Goal: Task Accomplishment & Management: Complete application form

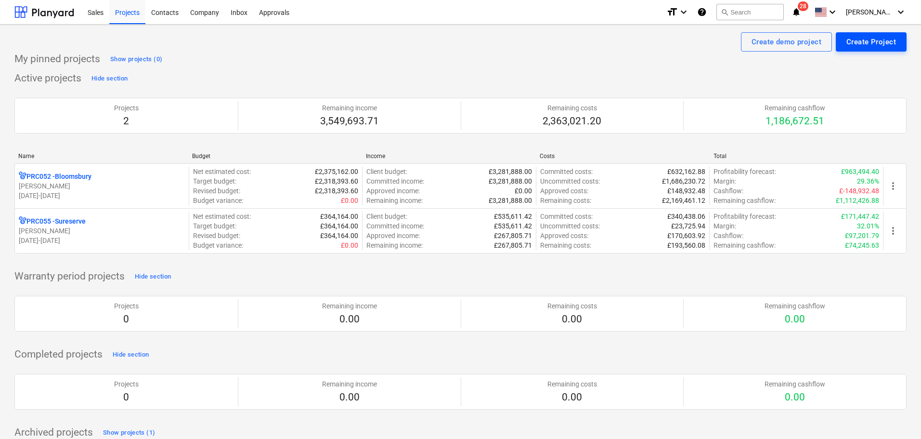
click at [884, 44] on div "Create Project" at bounding box center [871, 42] width 50 height 13
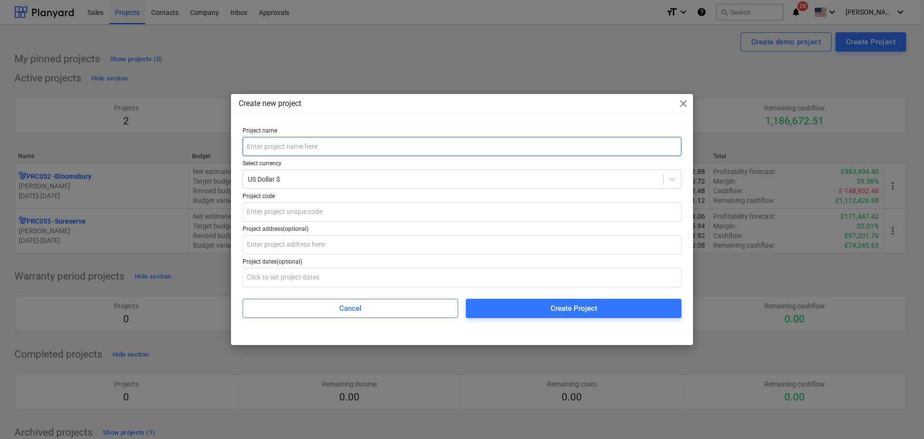
click at [329, 151] on input "text" at bounding box center [462, 146] width 439 height 19
type input "Greenwich Install"
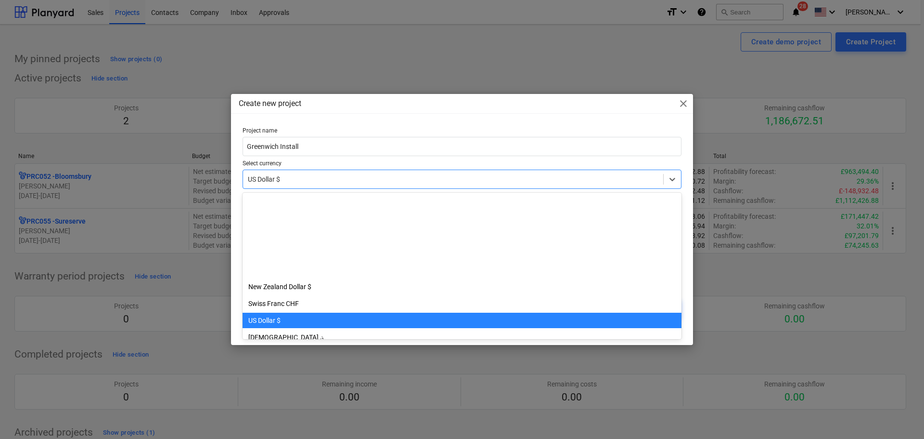
scroll to position [118, 0]
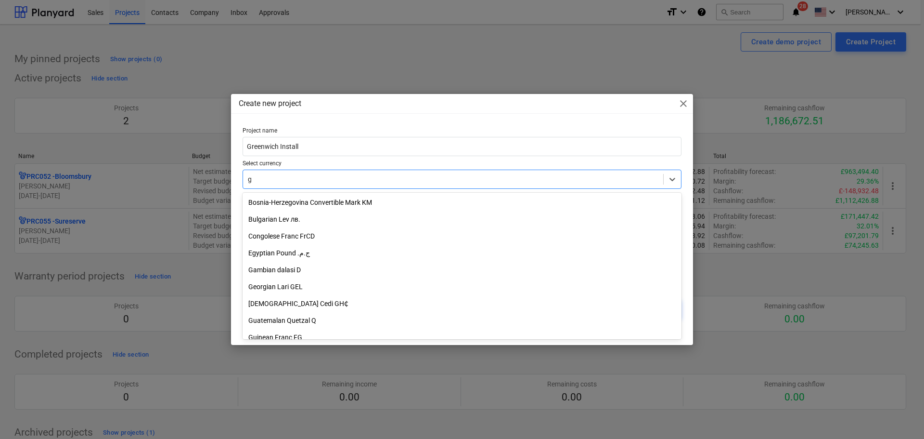
type input "gb"
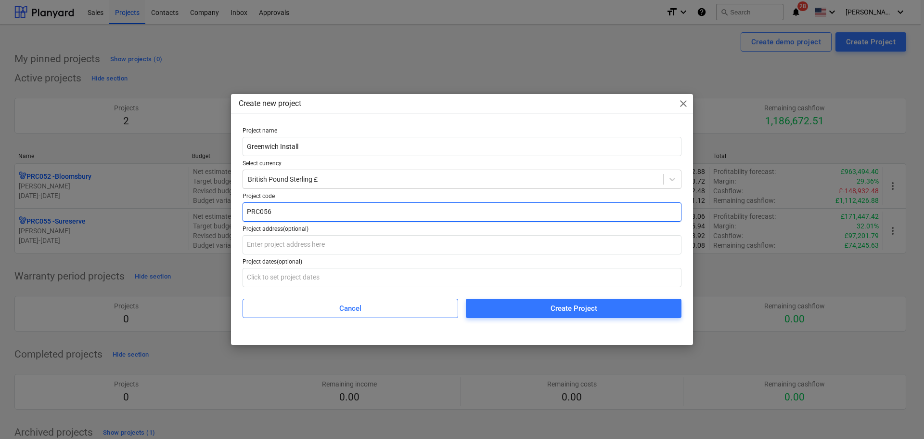
type input "PRC056"
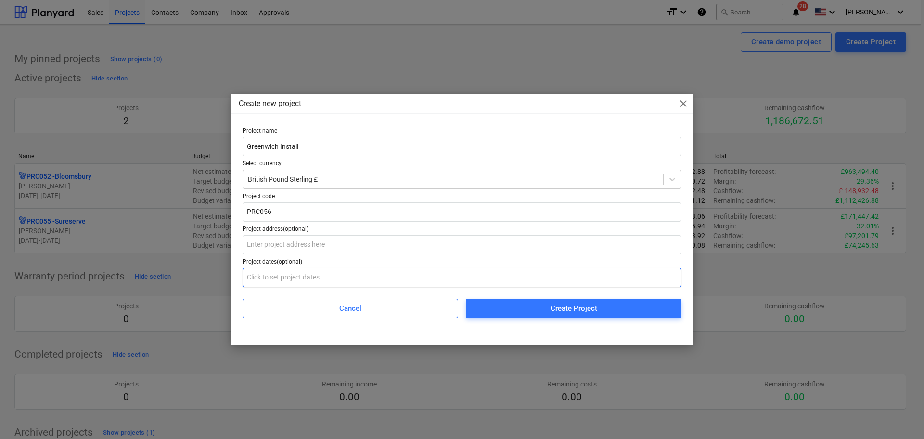
click at [350, 272] on input "text" at bounding box center [462, 277] width 439 height 19
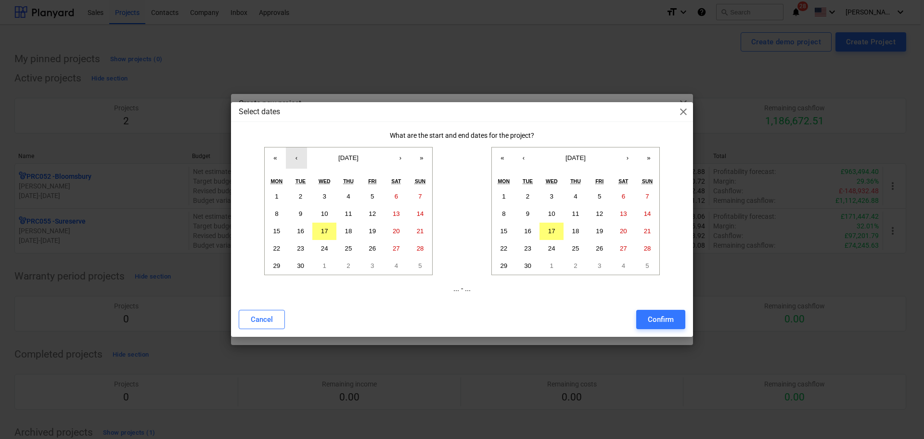
click at [301, 160] on button "‹" at bounding box center [296, 157] width 21 height 21
click at [373, 211] on abbr "8" at bounding box center [372, 213] width 3 height 7
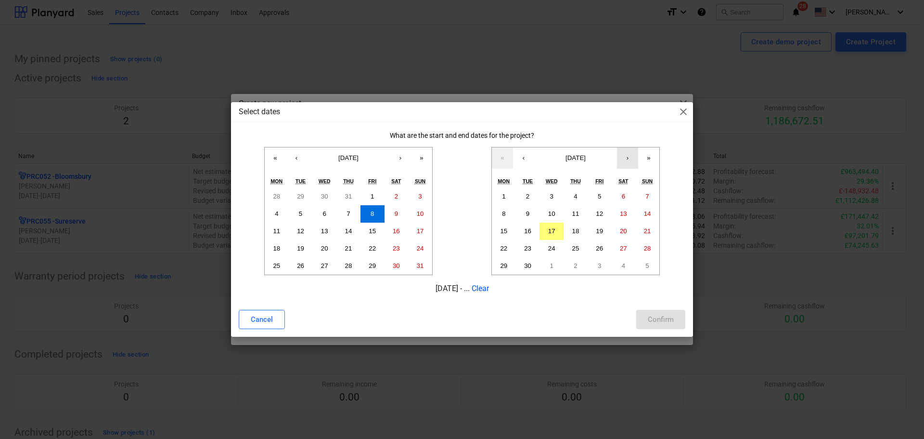
click at [627, 156] on button "›" at bounding box center [627, 157] width 21 height 21
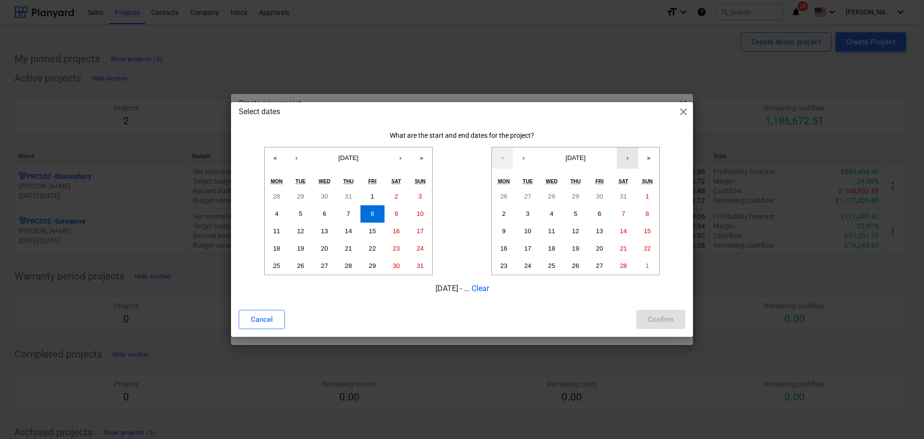
click at [627, 156] on button "›" at bounding box center [627, 157] width 21 height 21
click at [624, 263] on abbr "30" at bounding box center [623, 265] width 7 height 7
click at [657, 318] on div "Confirm" at bounding box center [661, 319] width 26 height 13
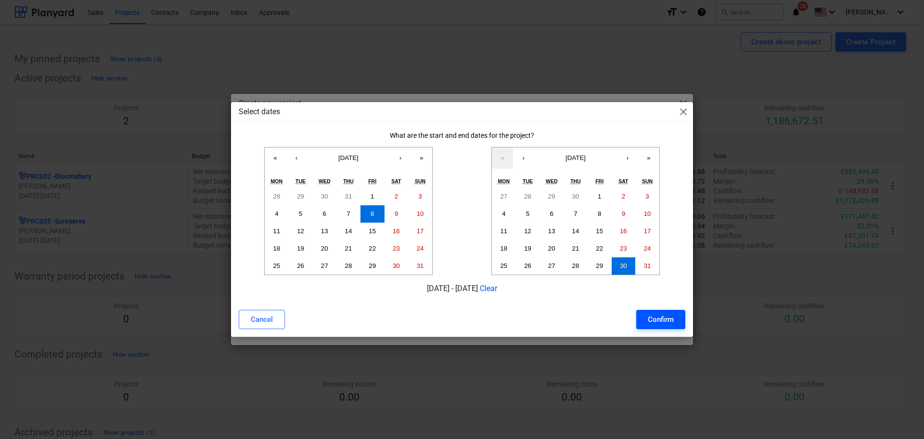
type input "[DATE] - [DATE]"
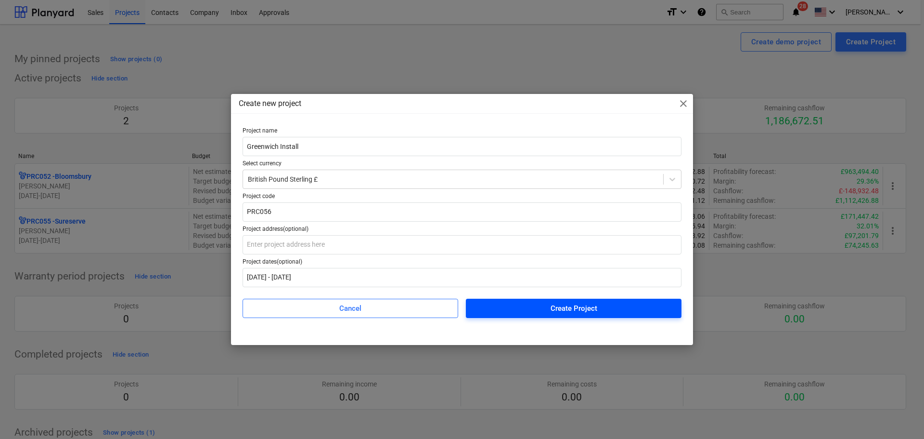
drag, startPoint x: 540, startPoint y: 311, endPoint x: 512, endPoint y: 301, distance: 29.7
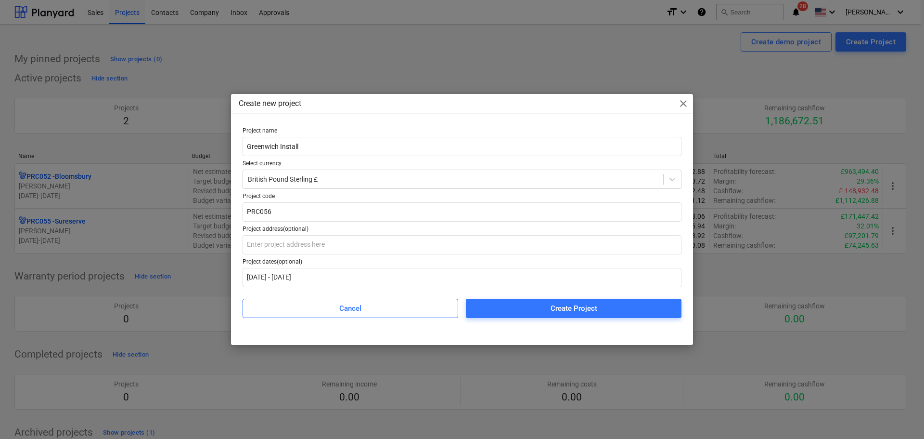
click at [540, 311] on span "Create Project" at bounding box center [574, 308] width 193 height 13
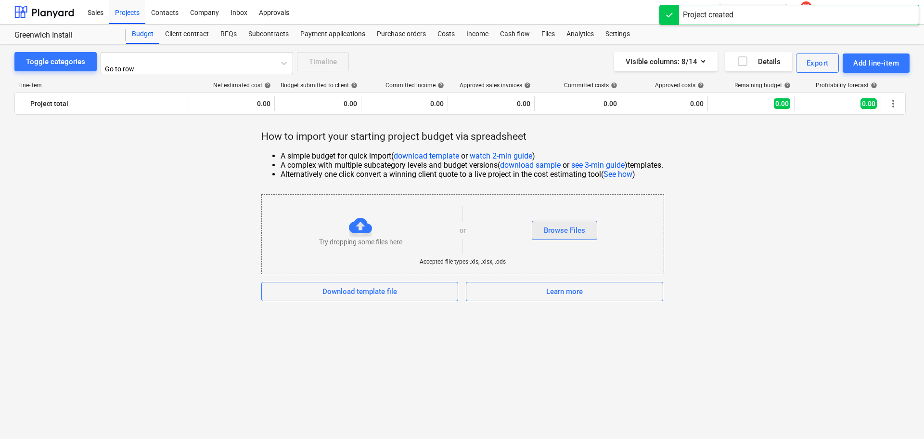
click at [559, 229] on div "Browse Files" at bounding box center [564, 230] width 41 height 13
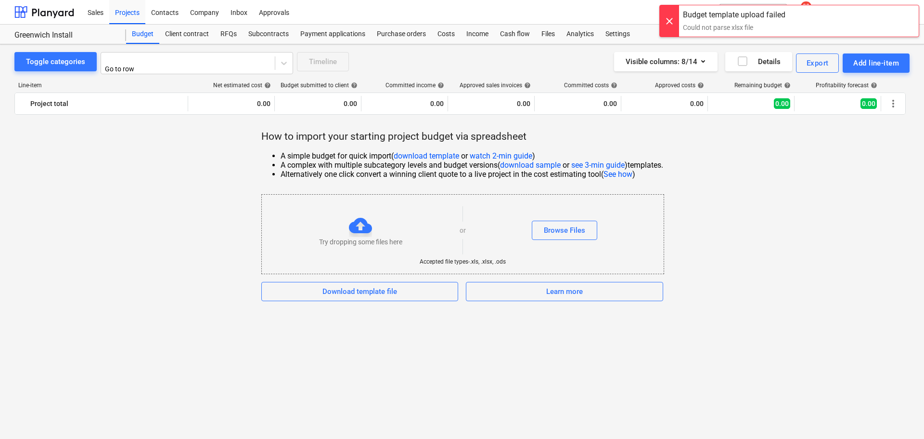
click at [697, 20] on div "Budget template upload failed" at bounding box center [734, 15] width 103 height 12
click at [560, 232] on div "Browse Files" at bounding box center [564, 230] width 41 height 13
click at [557, 230] on div "Browse Files" at bounding box center [564, 230] width 41 height 13
click at [367, 285] on div "Download template file" at bounding box center [360, 291] width 75 height 13
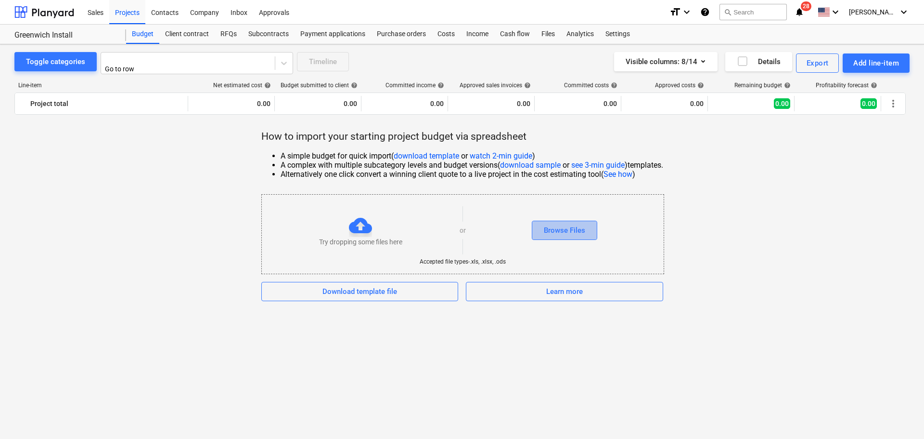
click at [570, 220] on button "Browse Files" at bounding box center [564, 229] width 65 height 19
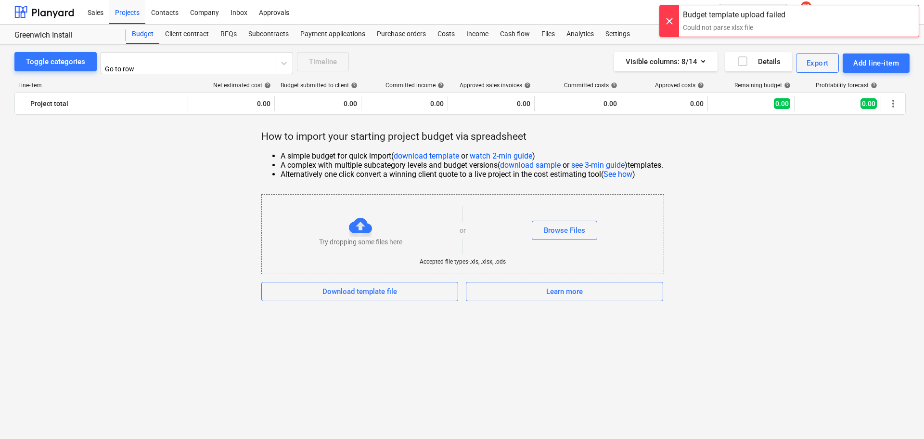
drag, startPoint x: 714, startPoint y: 27, endPoint x: 722, endPoint y: 24, distance: 8.4
click at [714, 26] on div "Could not parse xlsx file" at bounding box center [734, 28] width 103 height 10
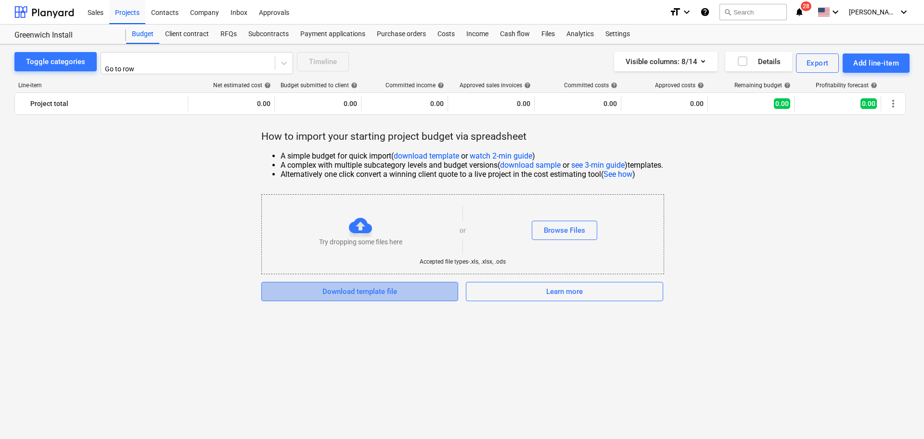
click at [330, 292] on div "Download template file" at bounding box center [360, 291] width 75 height 13
click at [338, 286] on div "Download template file" at bounding box center [360, 291] width 75 height 13
click at [136, 34] on div "Budget" at bounding box center [142, 34] width 33 height 19
click at [73, 15] on div at bounding box center [44, 12] width 60 height 24
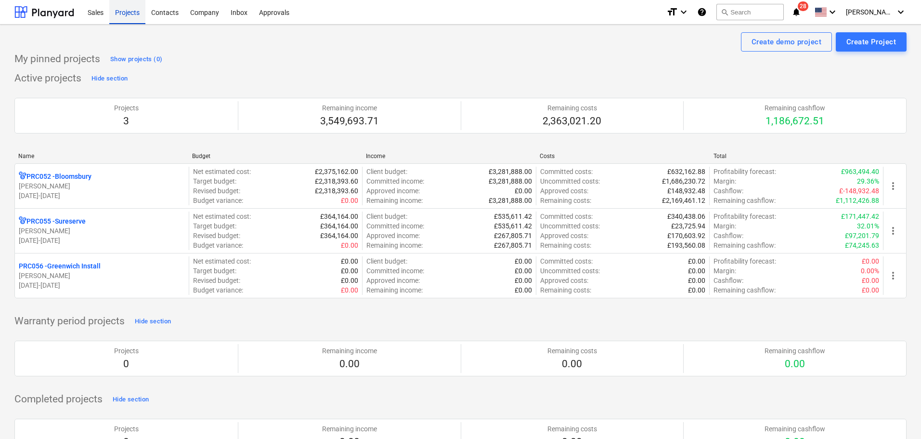
click at [120, 14] on div "Projects" at bounding box center [127, 12] width 36 height 25
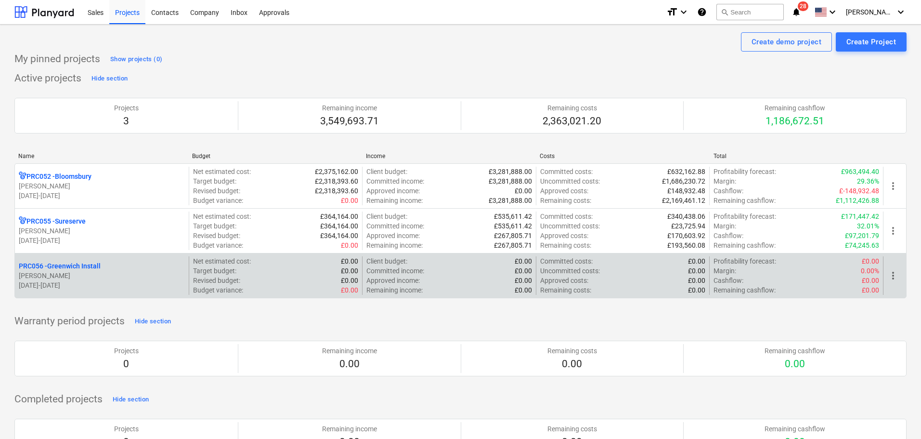
click at [892, 276] on span "more_vert" at bounding box center [893, 276] width 12 height 12
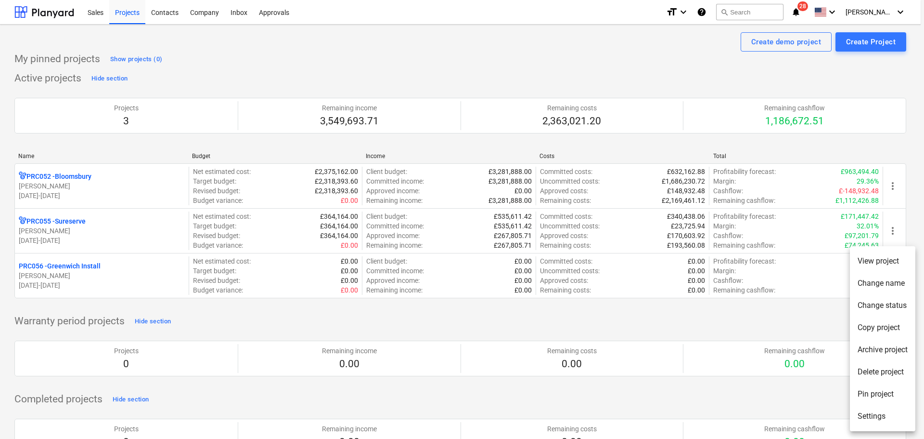
click at [80, 284] on div at bounding box center [462, 219] width 924 height 439
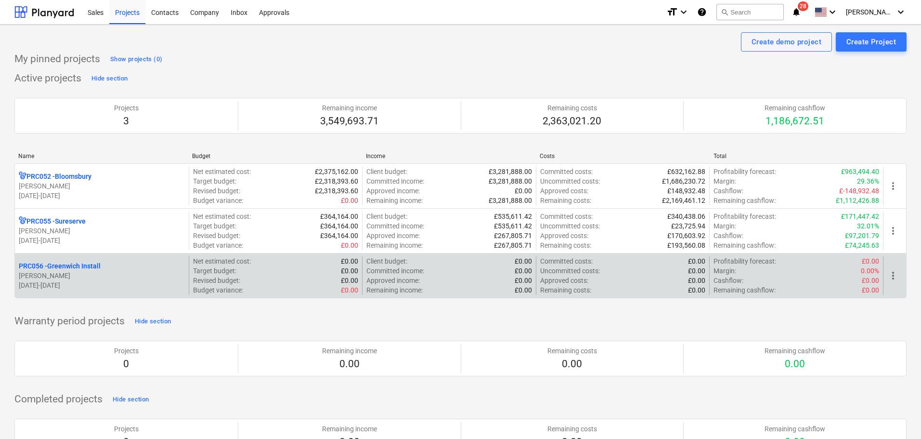
click at [105, 265] on div "PRC056 - Greenwich Install" at bounding box center [102, 266] width 166 height 10
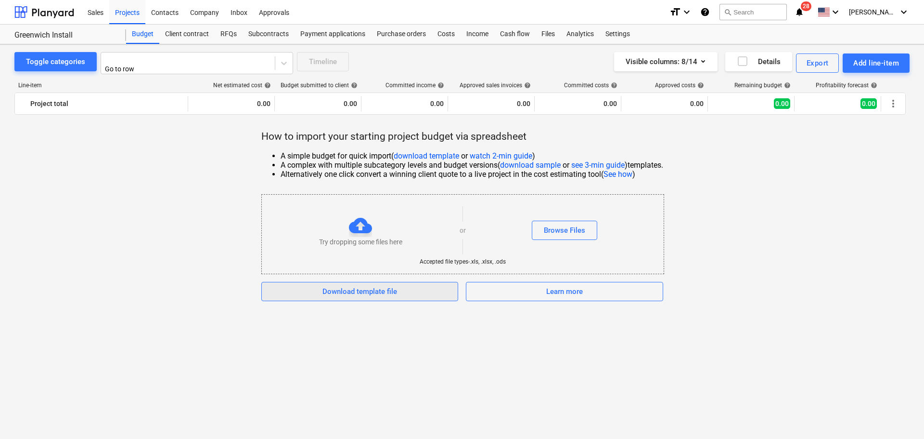
click at [404, 285] on span "Download template file" at bounding box center [359, 291] width 173 height 13
click at [551, 224] on div "Browse Files" at bounding box center [564, 230] width 41 height 13
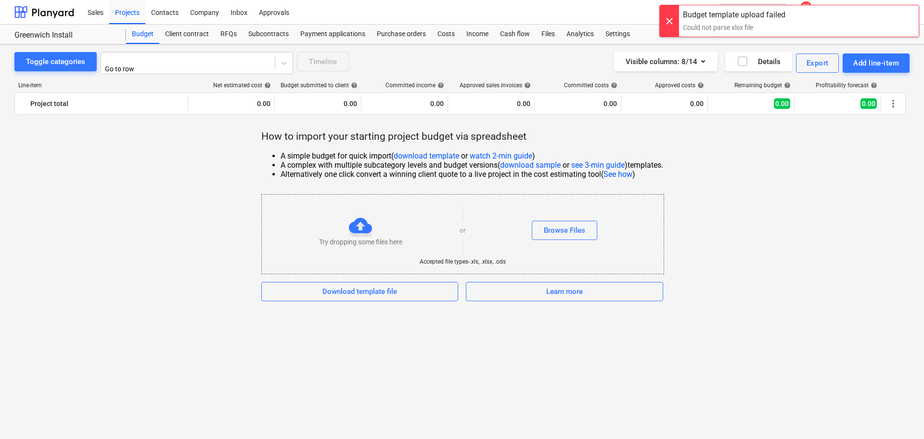
click at [354, 222] on div at bounding box center [360, 225] width 23 height 23
click at [564, 228] on div "Browse Files" at bounding box center [564, 230] width 41 height 13
click at [666, 18] on div at bounding box center [669, 20] width 19 height 31
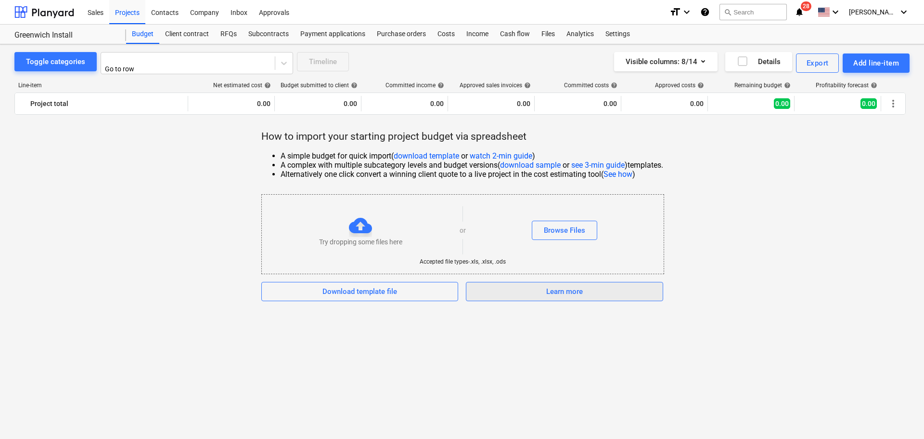
click at [526, 286] on span "Learn more" at bounding box center [564, 291] width 173 height 13
click at [561, 231] on div "Browse Files" at bounding box center [564, 230] width 41 height 13
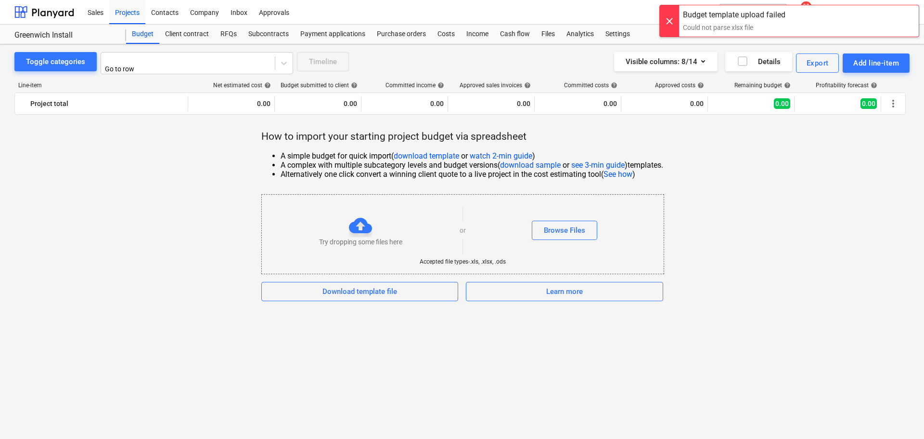
click at [670, 19] on div at bounding box center [669, 20] width 19 height 31
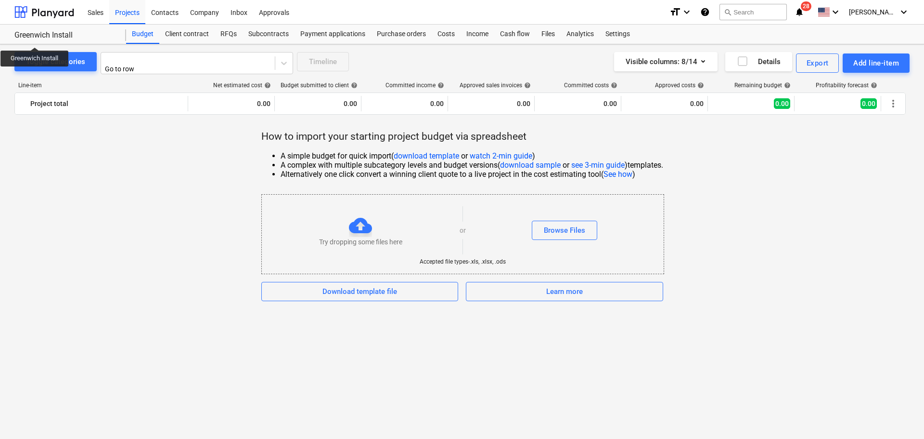
click at [35, 39] on div "Greenwich Install" at bounding box center [64, 35] width 100 height 10
click at [67, 64] on div "Toggle categories" at bounding box center [55, 61] width 59 height 13
click at [140, 37] on div "Budget" at bounding box center [142, 34] width 33 height 19
click at [358, 222] on div at bounding box center [360, 225] width 23 height 23
click at [357, 289] on div "Download template file" at bounding box center [360, 291] width 75 height 13
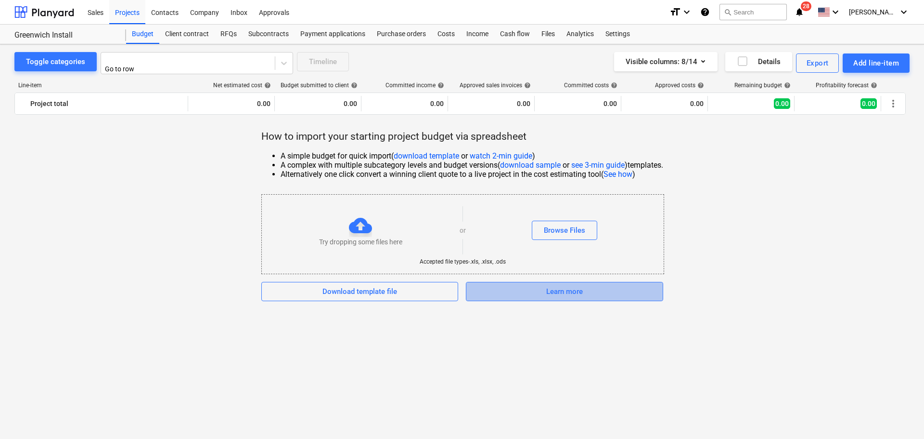
click at [550, 291] on div "Learn more" at bounding box center [564, 291] width 37 height 13
click at [556, 224] on div "Browse Files" at bounding box center [564, 230] width 41 height 13
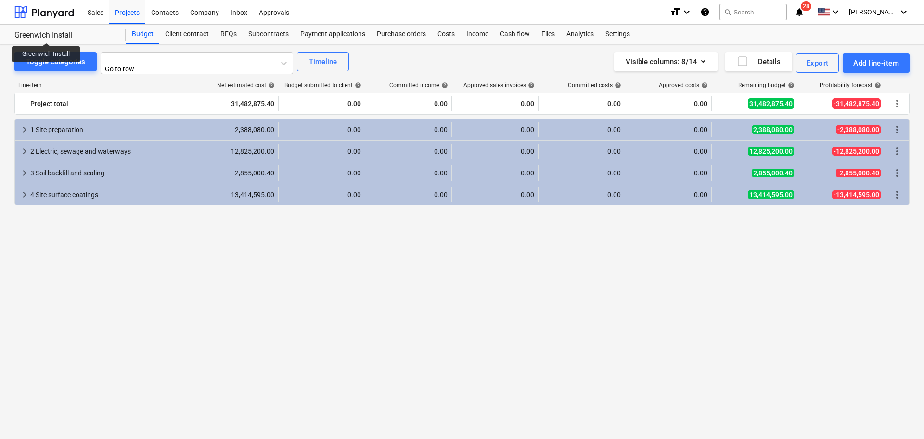
click at [46, 34] on div "Greenwich Install" at bounding box center [64, 35] width 100 height 10
click at [128, 10] on div "Projects" at bounding box center [127, 12] width 36 height 25
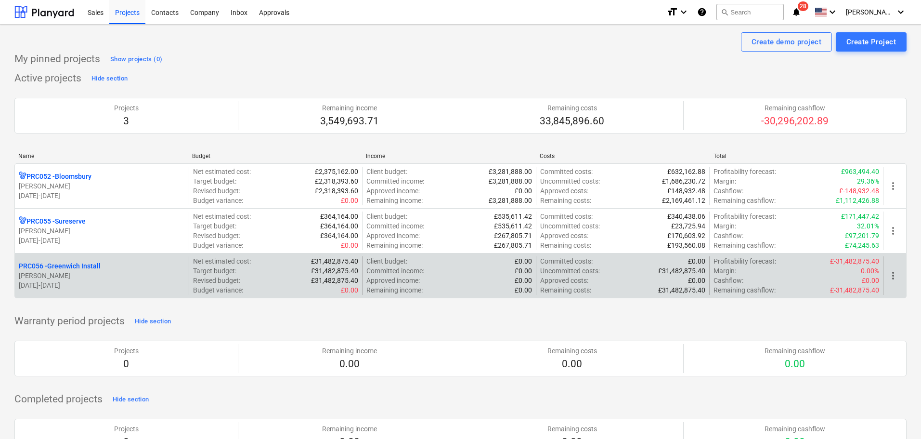
click at [891, 274] on span "more_vert" at bounding box center [893, 276] width 12 height 12
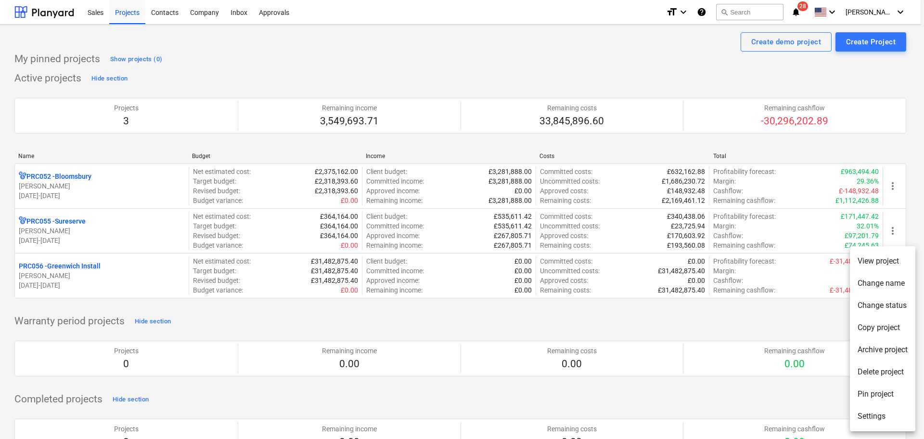
click at [874, 372] on li "Delete project" at bounding box center [882, 372] width 65 height 22
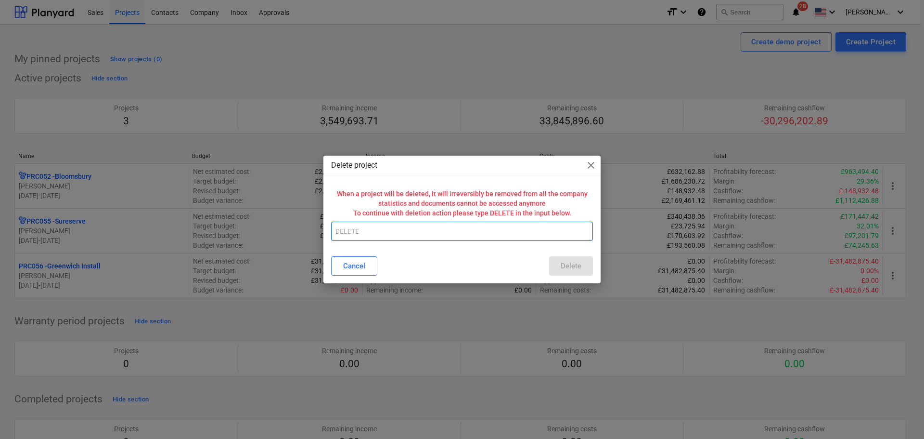
click at [381, 239] on input "text" at bounding box center [462, 230] width 262 height 19
type input "DELETE"
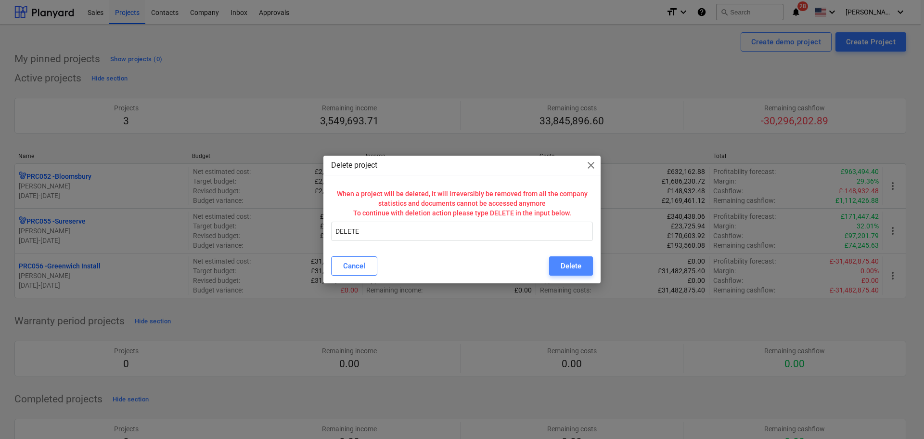
click at [579, 264] on div "Delete" at bounding box center [571, 265] width 21 height 13
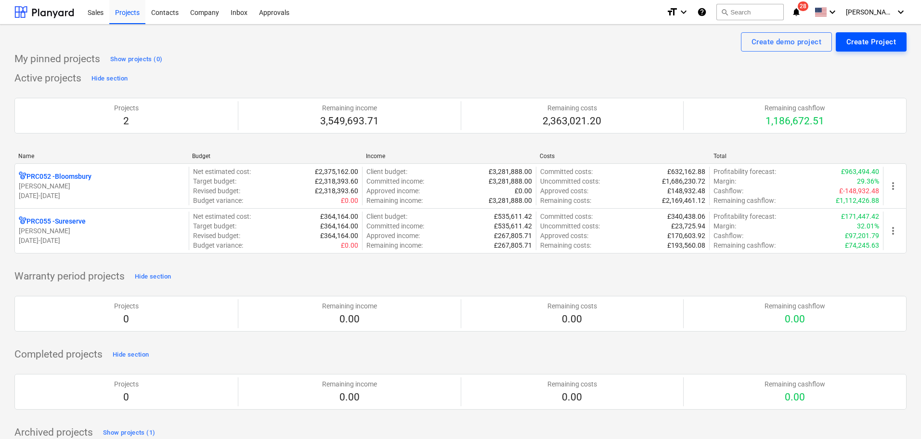
click at [853, 41] on div "Create Project" at bounding box center [871, 42] width 50 height 13
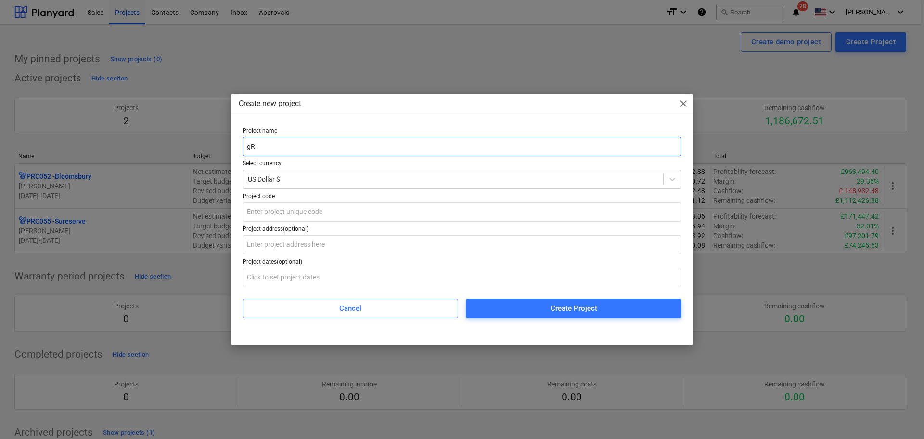
type input "g"
type input "Greenwich Install"
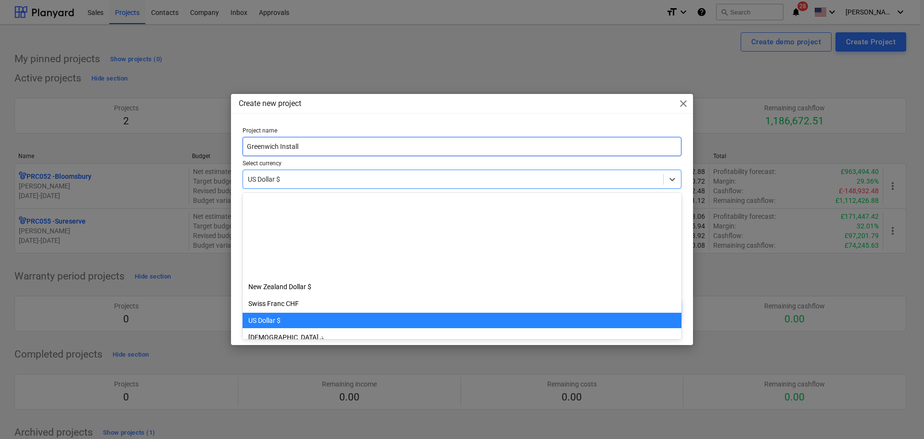
scroll to position [118, 0]
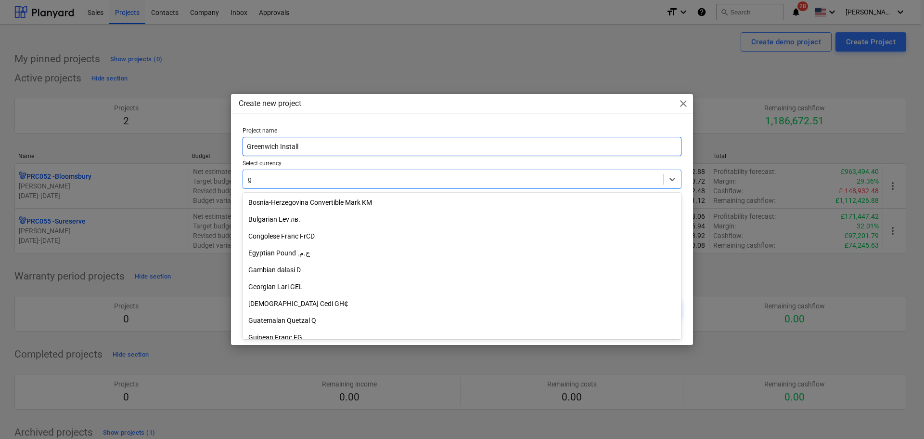
type input "gb"
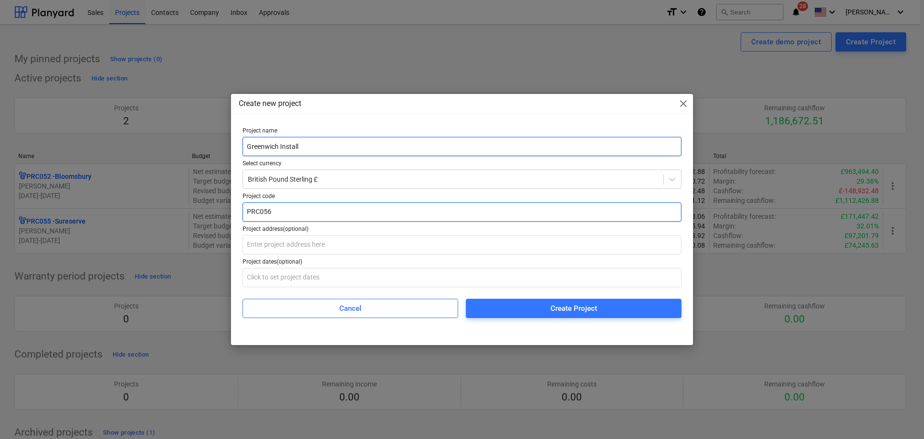
type input "PRC056"
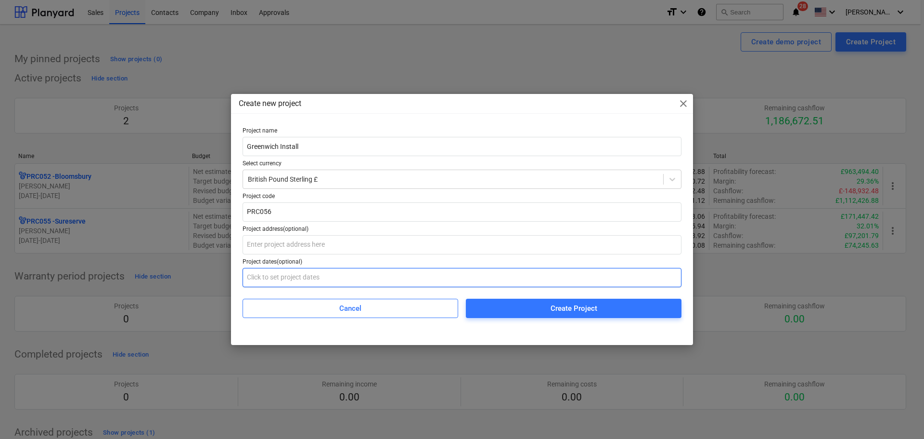
click at [330, 275] on input "text" at bounding box center [462, 277] width 439 height 19
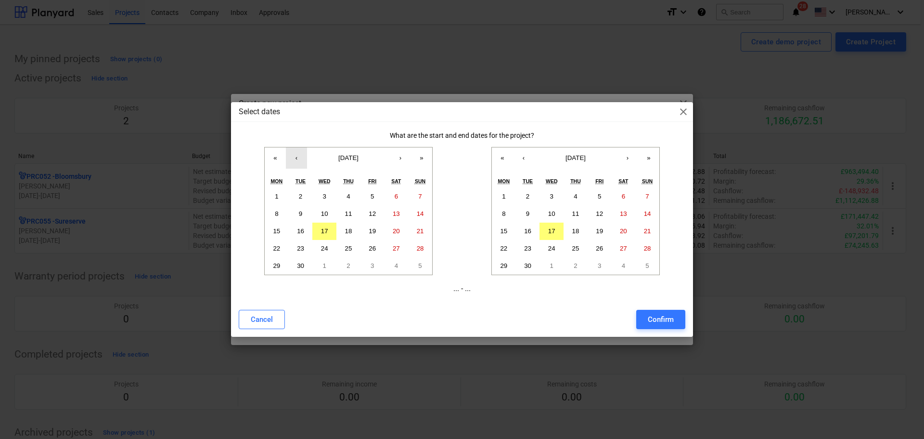
click at [298, 162] on button "‹" at bounding box center [296, 157] width 21 height 21
click at [371, 212] on abbr "8" at bounding box center [372, 213] width 3 height 7
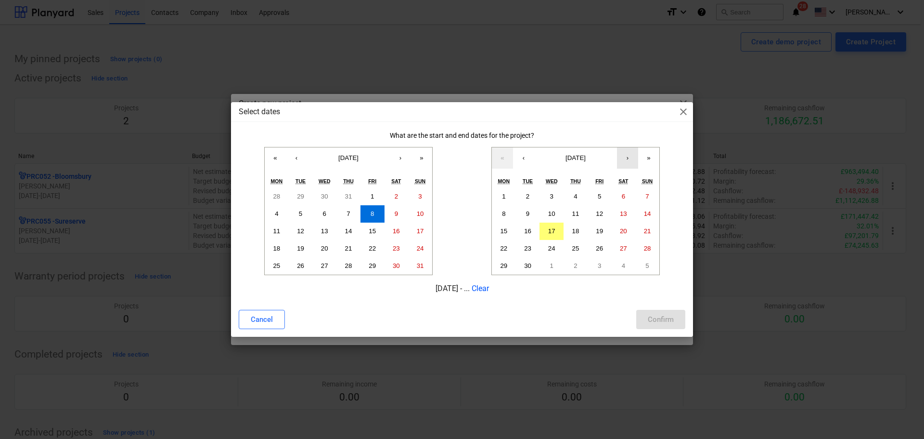
click at [629, 158] on button "›" at bounding box center [627, 157] width 21 height 21
click at [628, 158] on button "›" at bounding box center [627, 157] width 21 height 21
click at [626, 158] on button "›" at bounding box center [627, 157] width 21 height 21
drag, startPoint x: 555, startPoint y: 266, endPoint x: 600, endPoint y: 267, distance: 45.7
click at [554, 265] on abbr "31" at bounding box center [551, 265] width 7 height 7
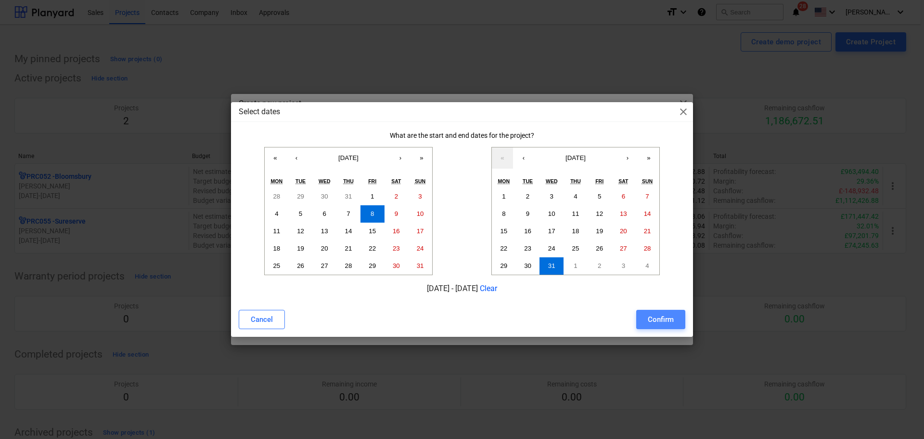
click at [650, 320] on div "Confirm" at bounding box center [661, 319] width 26 height 13
type input "[DATE] - [DATE]"
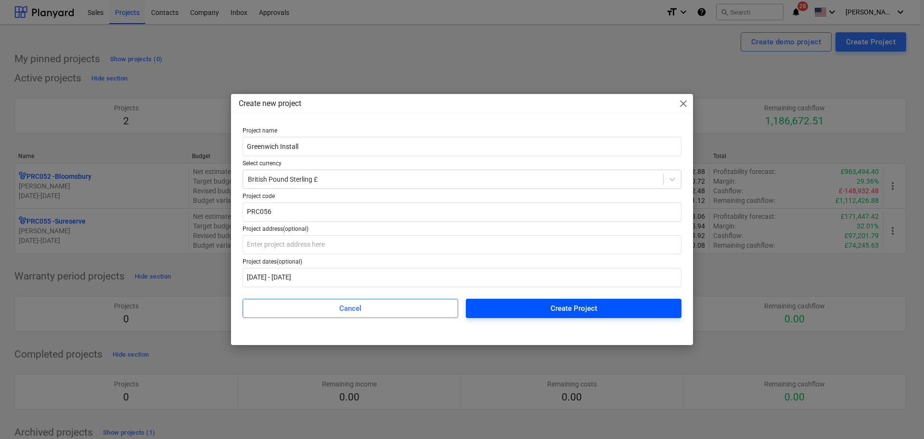
click at [564, 307] on div "Create Project" at bounding box center [574, 308] width 47 height 13
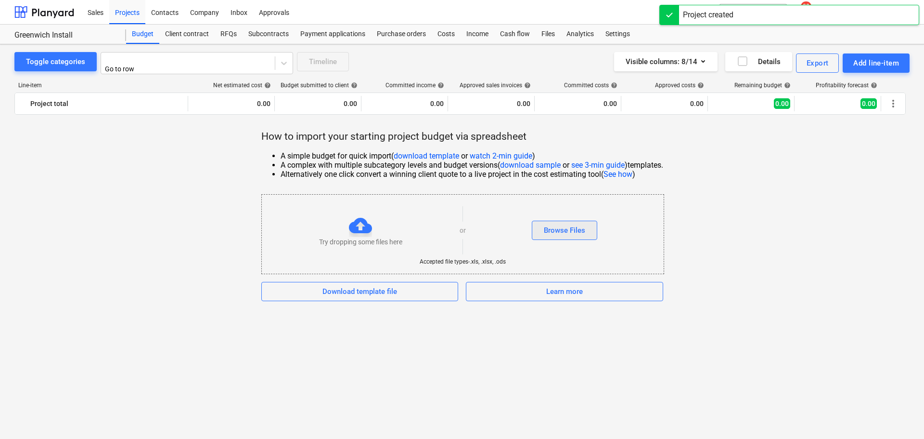
click at [563, 230] on div "Browse Files" at bounding box center [564, 230] width 41 height 13
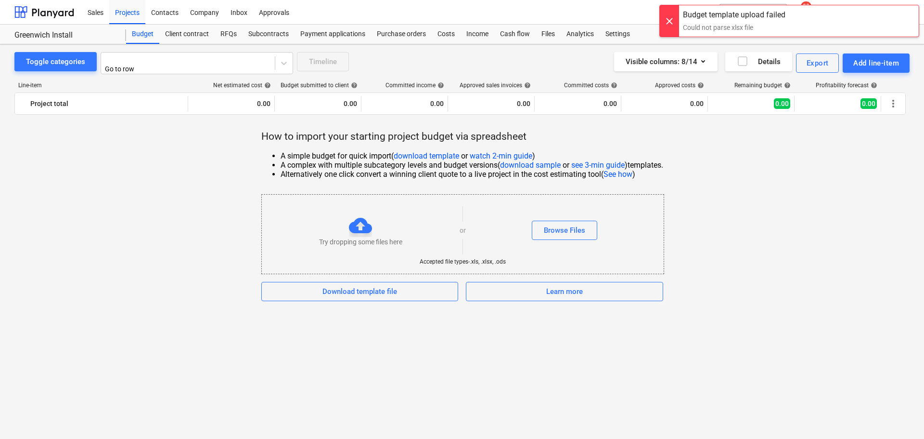
click at [669, 20] on div at bounding box center [669, 20] width 19 height 31
click at [553, 226] on div "Browse Files" at bounding box center [564, 230] width 41 height 13
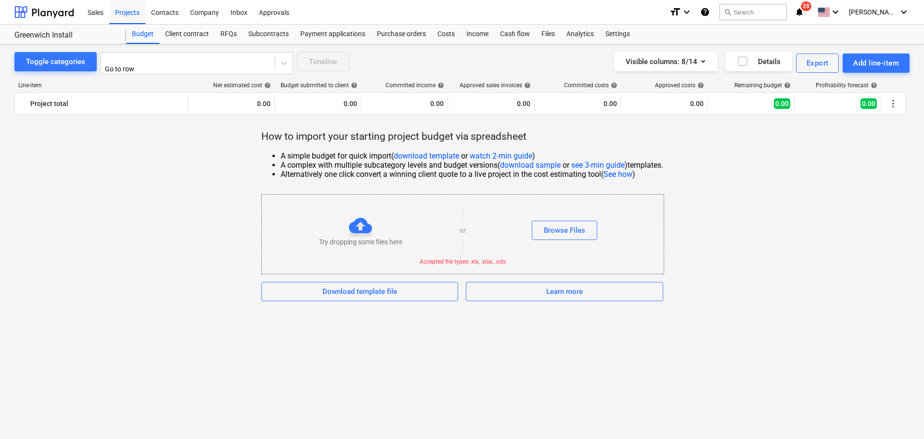
click at [580, 212] on div "Try dropping some files here or Browse Files" at bounding box center [463, 230] width 402 height 56
click at [580, 224] on div "Browse Files" at bounding box center [564, 230] width 41 height 13
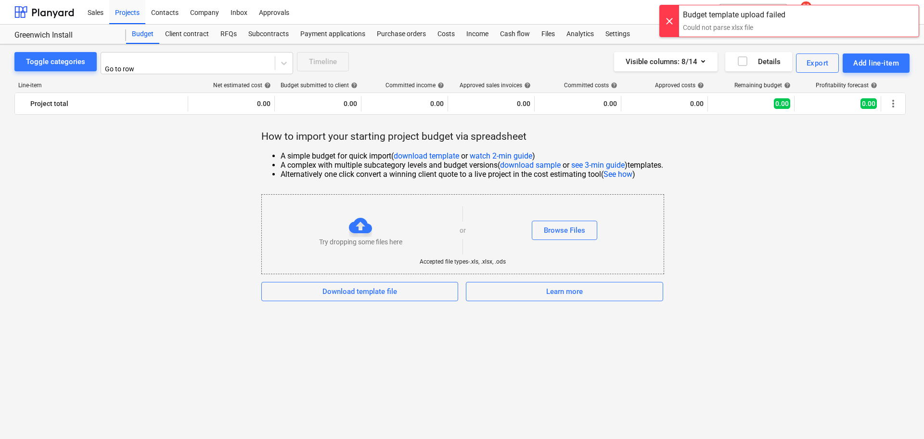
click at [445, 151] on link "download template" at bounding box center [426, 155] width 65 height 9
click at [557, 227] on div "Browse Files" at bounding box center [564, 230] width 41 height 13
click at [676, 18] on div at bounding box center [669, 20] width 19 height 31
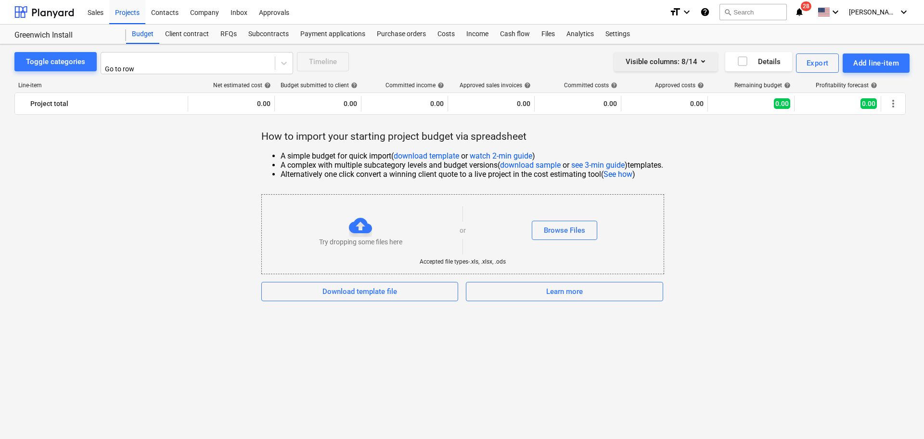
click at [675, 55] on div "Visible columns : 8/14" at bounding box center [666, 61] width 80 height 13
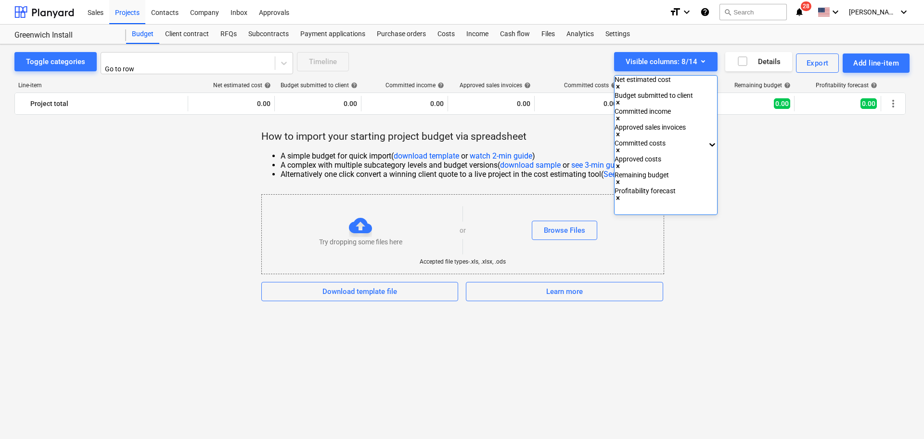
click at [817, 61] on div at bounding box center [462, 219] width 924 height 439
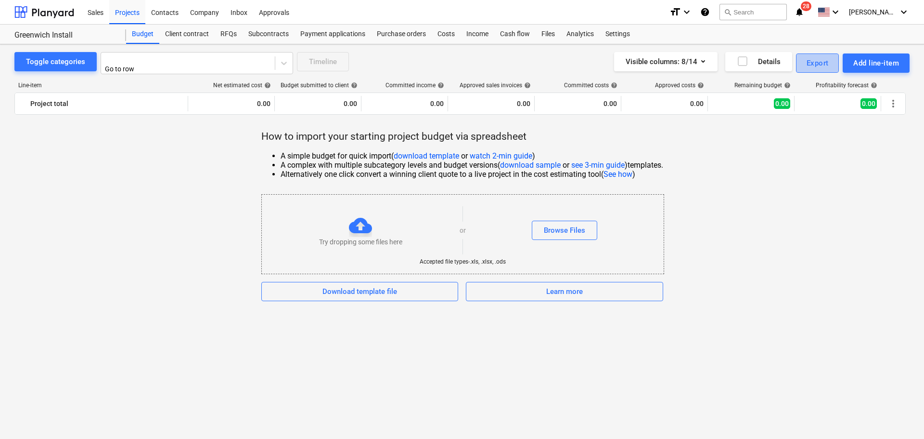
click at [817, 61] on div "Export" at bounding box center [818, 63] width 22 height 13
click at [796, 152] on div "XLSX (change and import)" at bounding box center [817, 165] width 43 height 27
click at [570, 225] on div "Browse Files" at bounding box center [564, 230] width 41 height 13
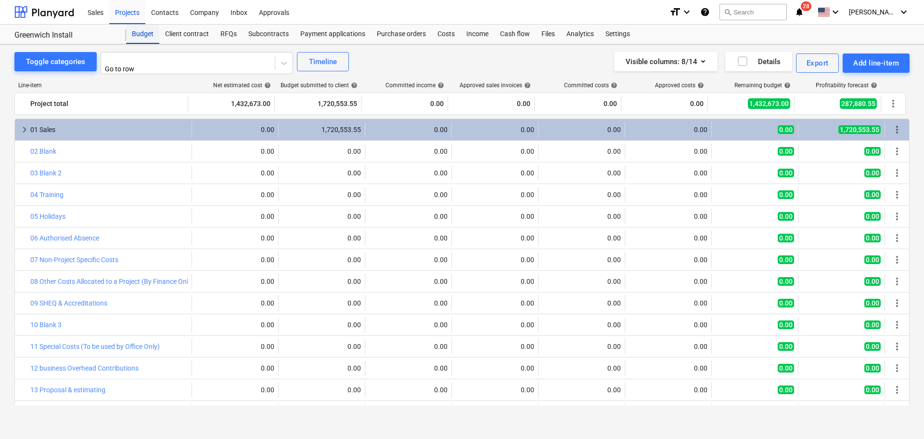
click at [135, 33] on div "Budget" at bounding box center [142, 34] width 33 height 19
click at [197, 31] on div "Client contract" at bounding box center [186, 34] width 55 height 19
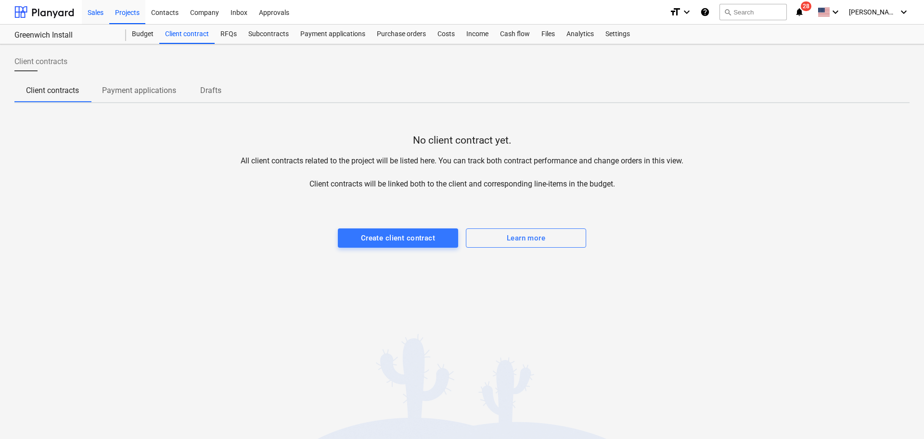
click at [93, 13] on div "Sales" at bounding box center [95, 12] width 27 height 25
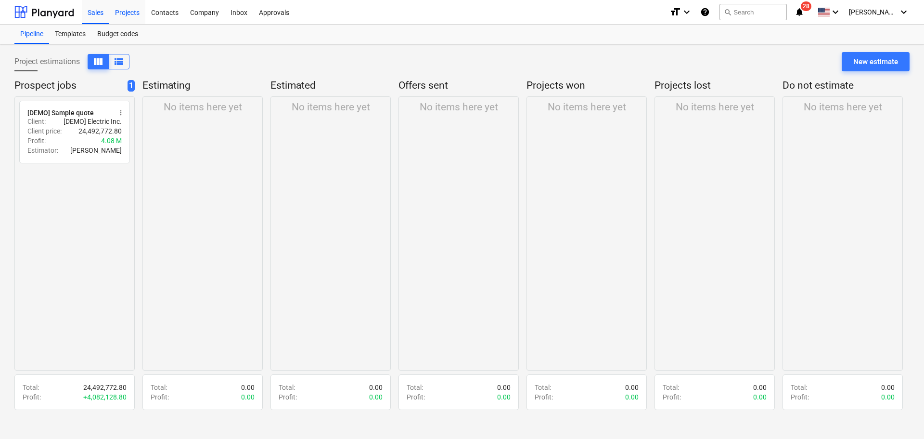
click at [124, 15] on div "Projects" at bounding box center [127, 12] width 36 height 25
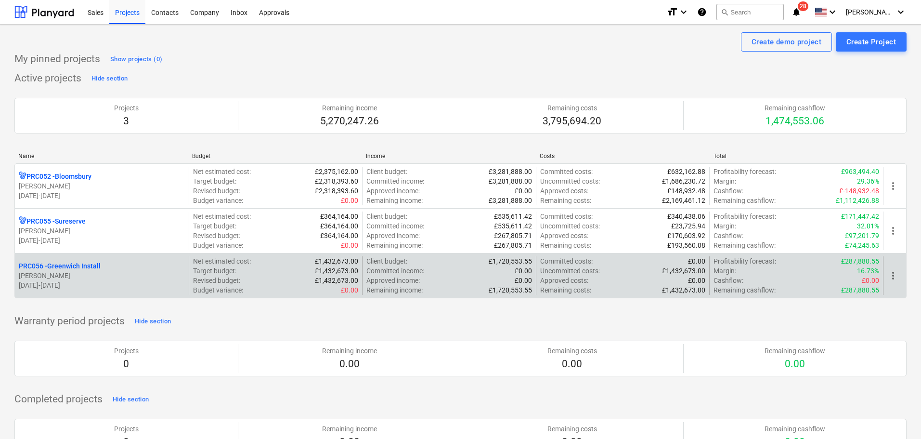
click at [68, 276] on p "[PERSON_NAME]" at bounding box center [102, 276] width 166 height 10
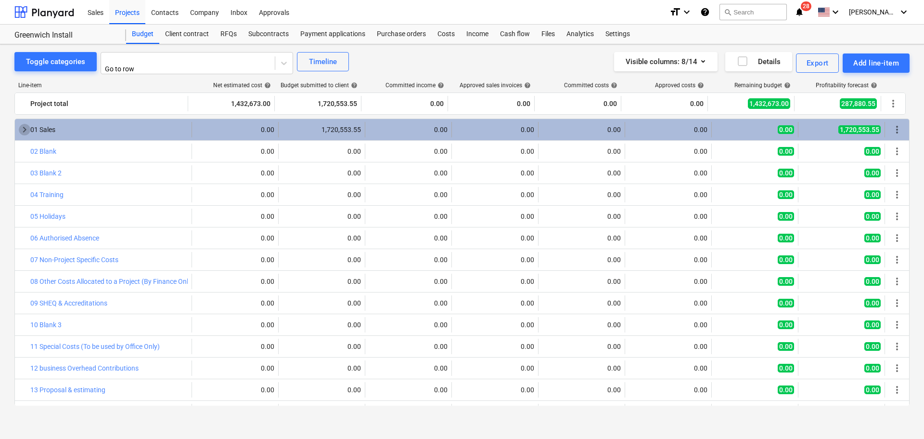
click at [26, 124] on span "keyboard_arrow_right" at bounding box center [25, 130] width 12 height 12
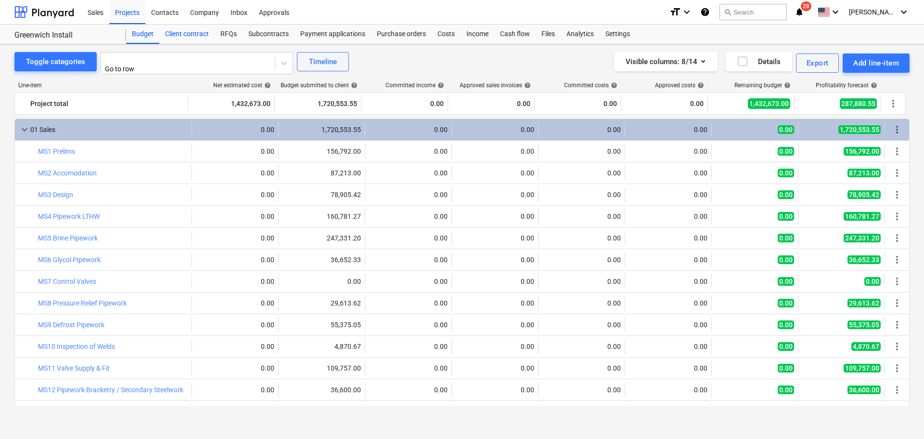
click at [175, 38] on div "Client contract" at bounding box center [186, 34] width 55 height 19
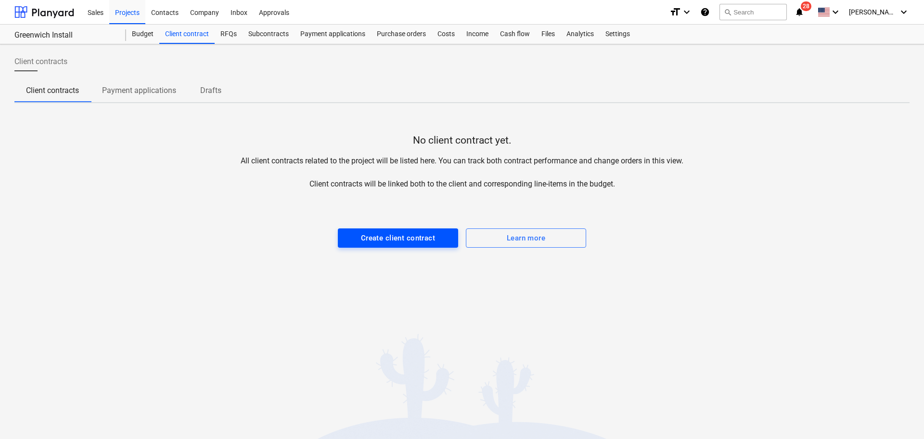
click at [407, 244] on div "Create client contract" at bounding box center [398, 238] width 74 height 13
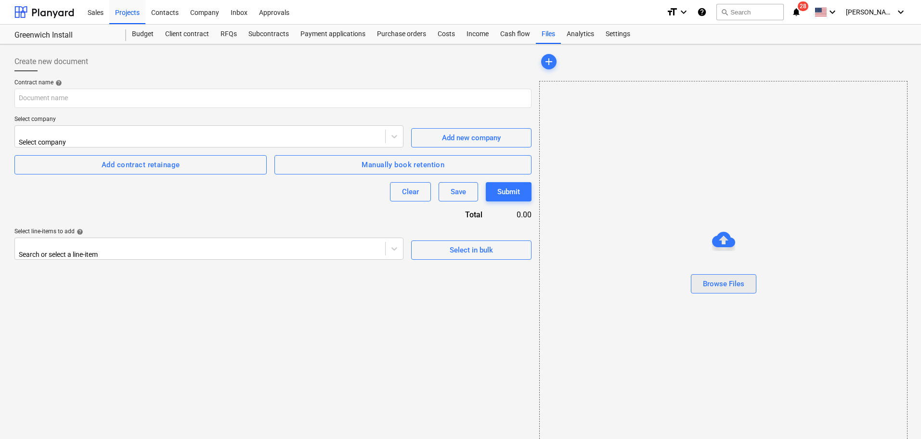
click at [724, 283] on div "Browse Files" at bounding box center [723, 283] width 41 height 13
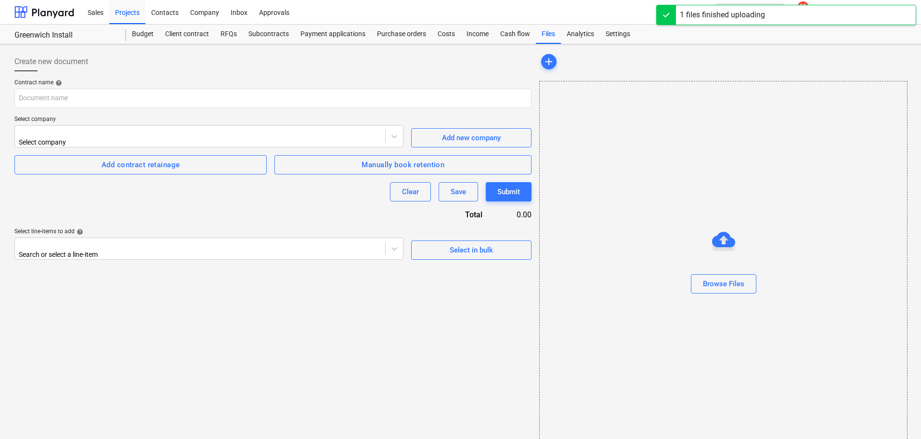
type input "Complete_with_Docusign_Greenwich_-_Hemiko_JC.pdf"
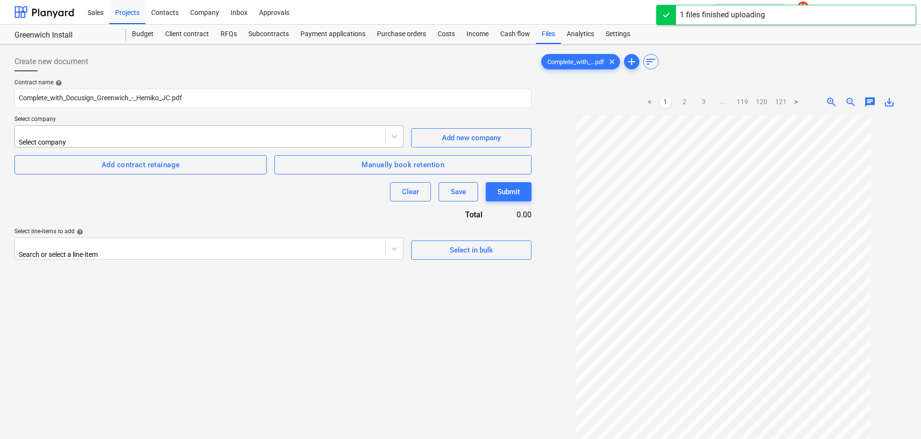
click at [169, 143] on div "Select company" at bounding box center [208, 136] width 389 height 22
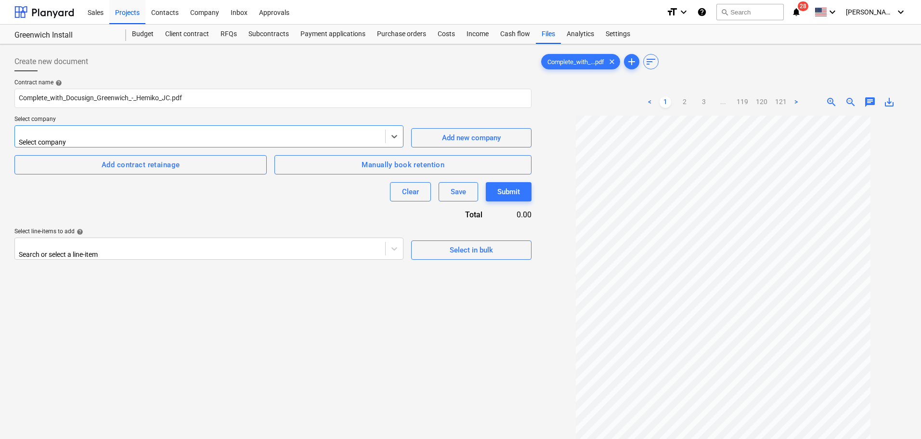
click at [93, 137] on div at bounding box center [200, 133] width 361 height 10
type input "hemi"
drag, startPoint x: 46, startPoint y: 155, endPoint x: 77, endPoint y: 159, distance: 31.1
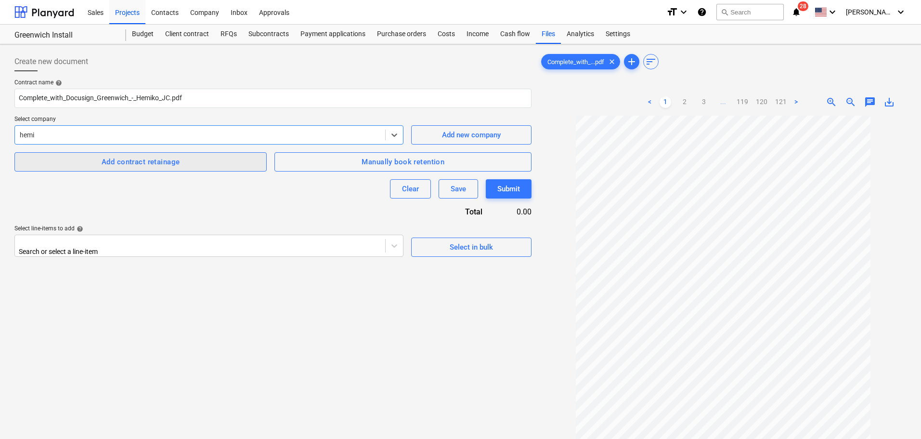
click at [334, 246] on div at bounding box center [200, 242] width 361 height 10
click at [460, 241] on div "Select in bulk" at bounding box center [471, 247] width 43 height 13
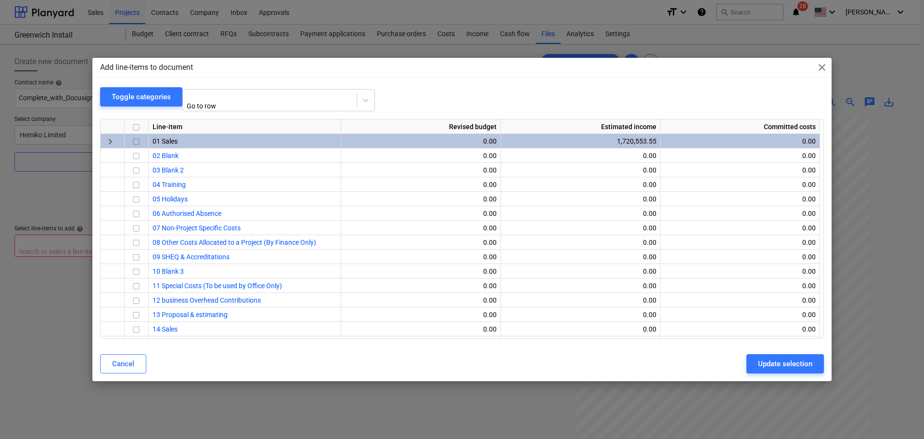
click at [136, 122] on input "checkbox" at bounding box center [136, 128] width 12 height 12
checkbox input "true"
click at [780, 354] on button "Update selection" at bounding box center [786, 363] width 78 height 19
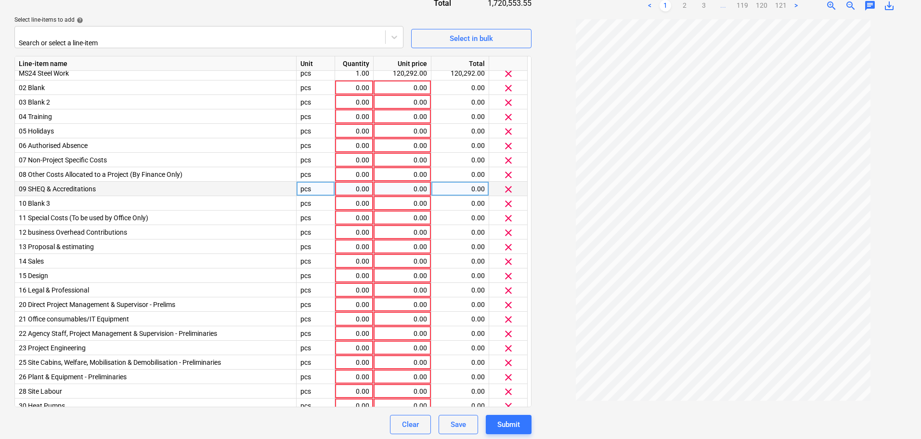
scroll to position [289, 0]
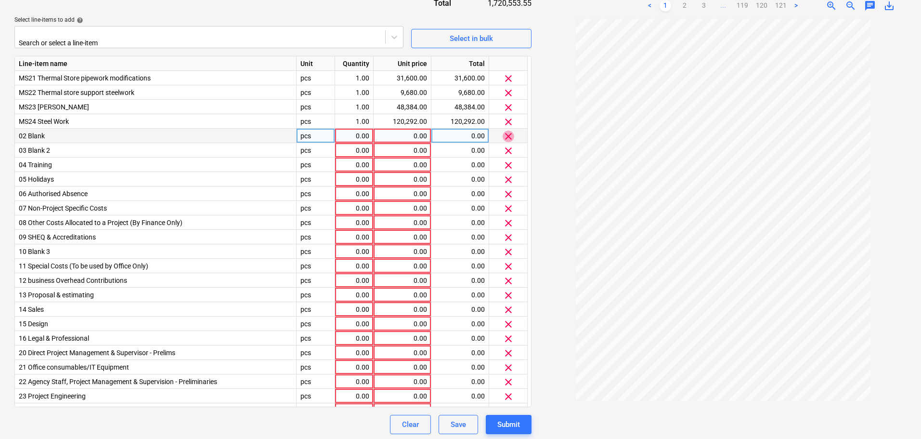
click at [508, 130] on span "clear" at bounding box center [509, 136] width 12 height 12
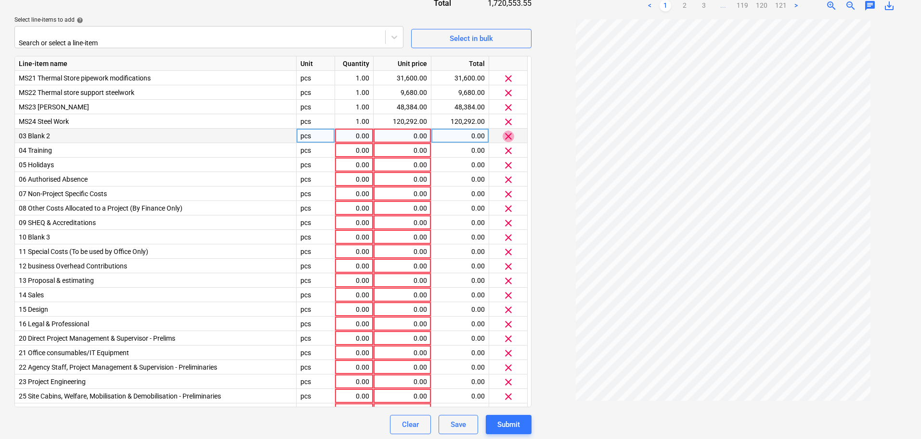
click at [506, 130] on span "clear" at bounding box center [509, 136] width 12 height 12
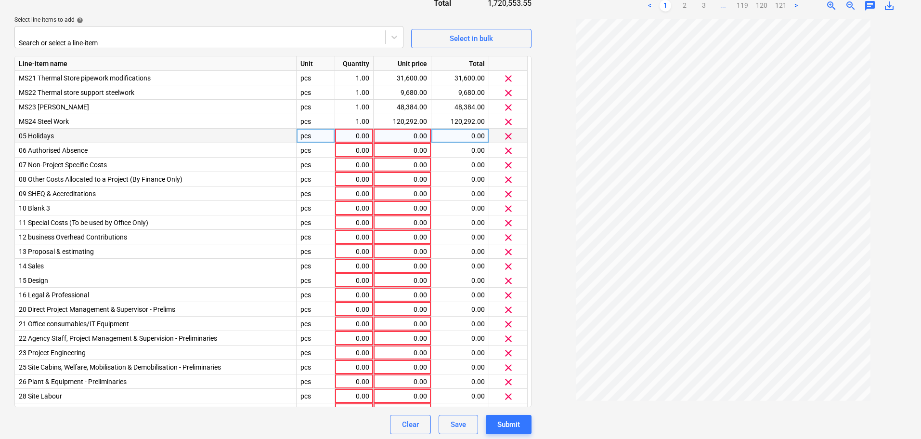
click at [506, 130] on span "clear" at bounding box center [509, 136] width 12 height 12
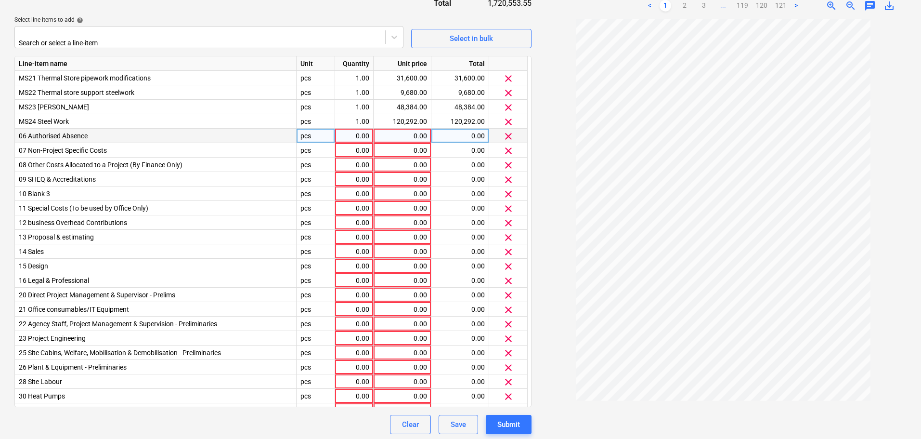
click at [506, 130] on span "clear" at bounding box center [509, 136] width 12 height 12
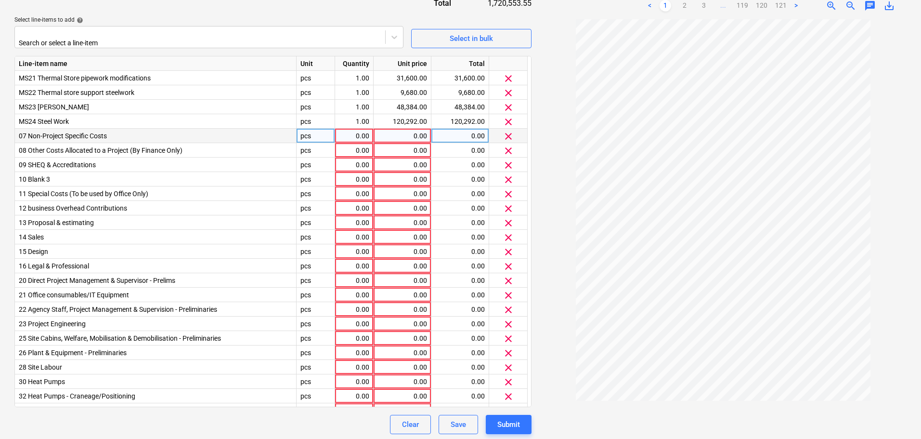
click at [506, 130] on span "clear" at bounding box center [509, 136] width 12 height 12
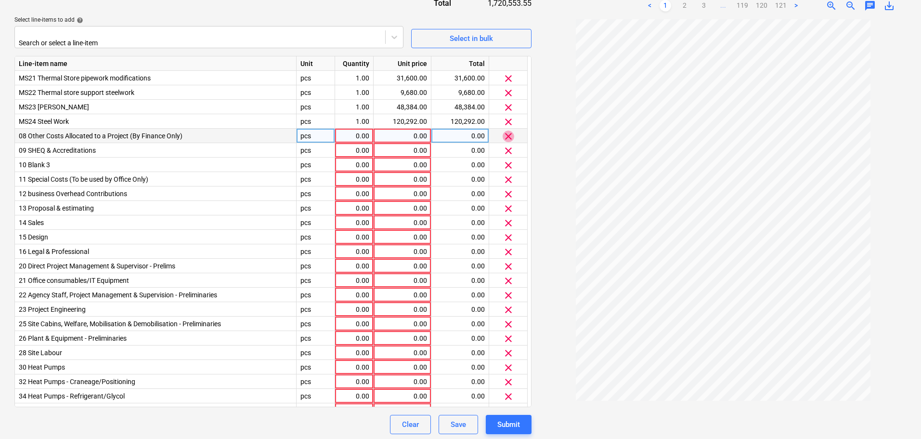
click at [506, 130] on span "clear" at bounding box center [509, 136] width 12 height 12
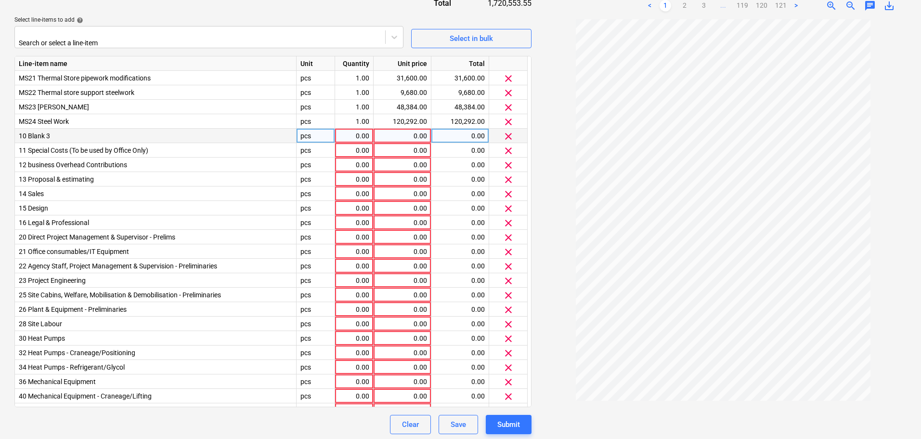
click at [506, 130] on span "clear" at bounding box center [509, 136] width 12 height 12
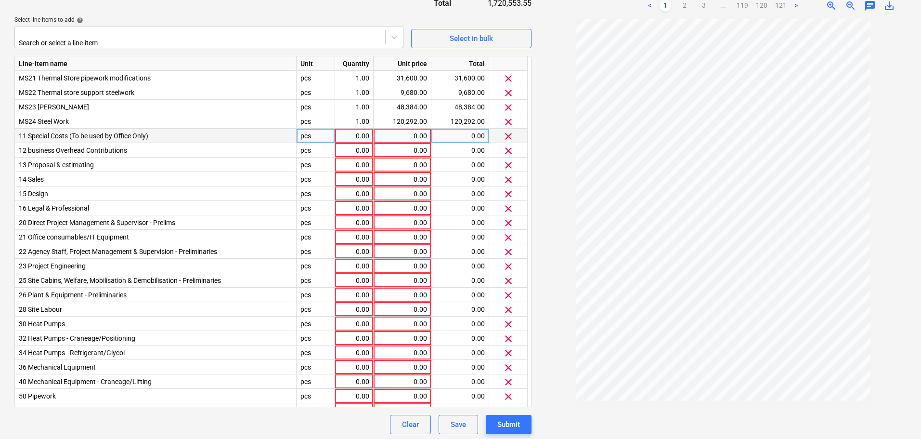
click at [506, 130] on span "clear" at bounding box center [509, 136] width 12 height 12
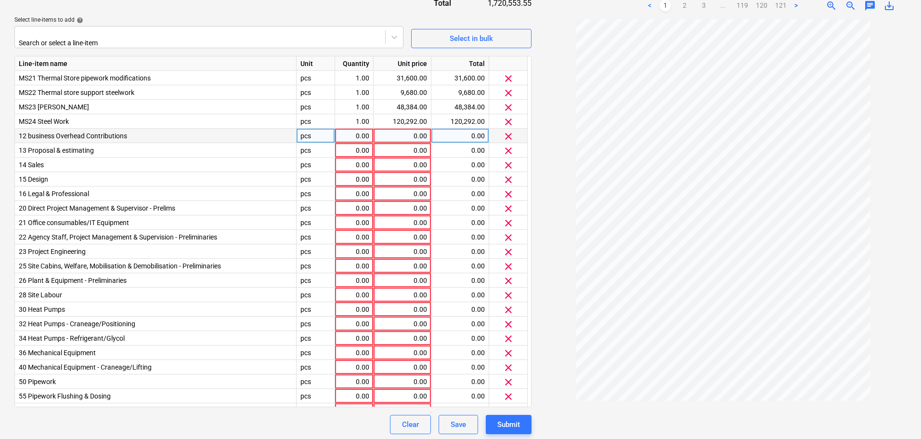
click at [506, 130] on span "clear" at bounding box center [509, 136] width 12 height 12
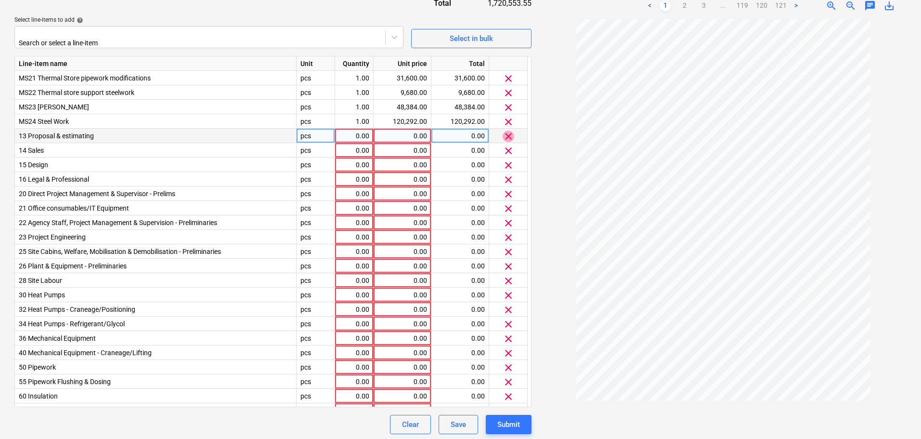
click at [506, 130] on span "clear" at bounding box center [509, 136] width 12 height 12
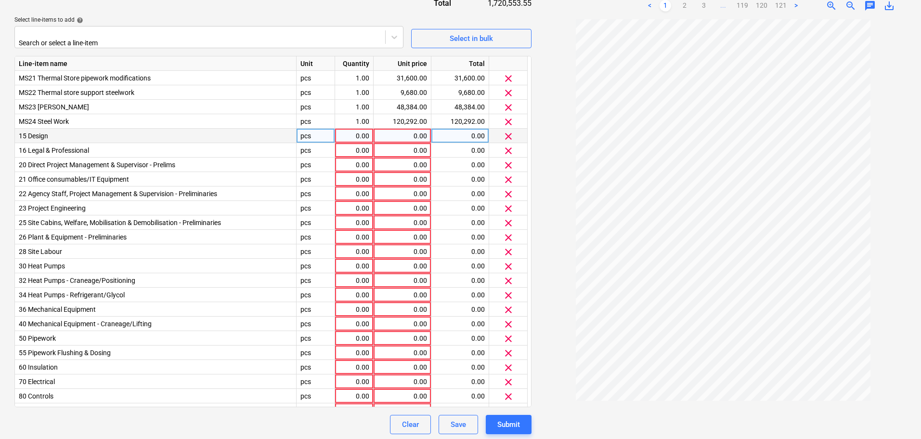
click at [506, 130] on span "clear" at bounding box center [509, 136] width 12 height 12
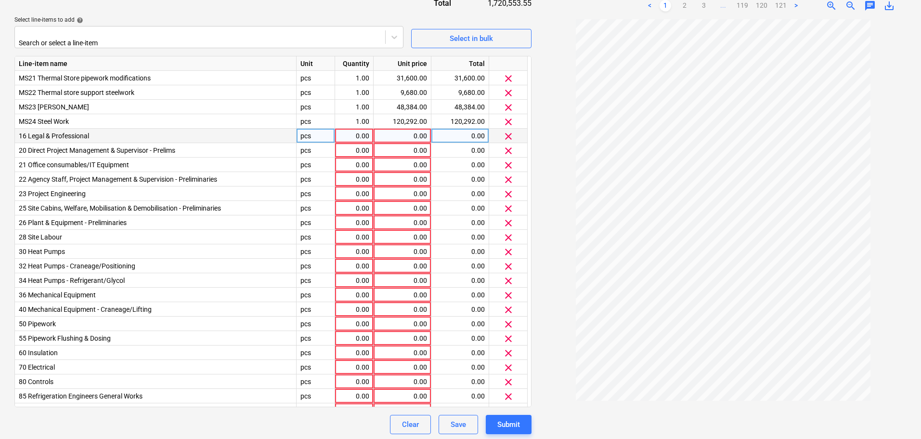
click at [506, 130] on span "clear" at bounding box center [509, 136] width 12 height 12
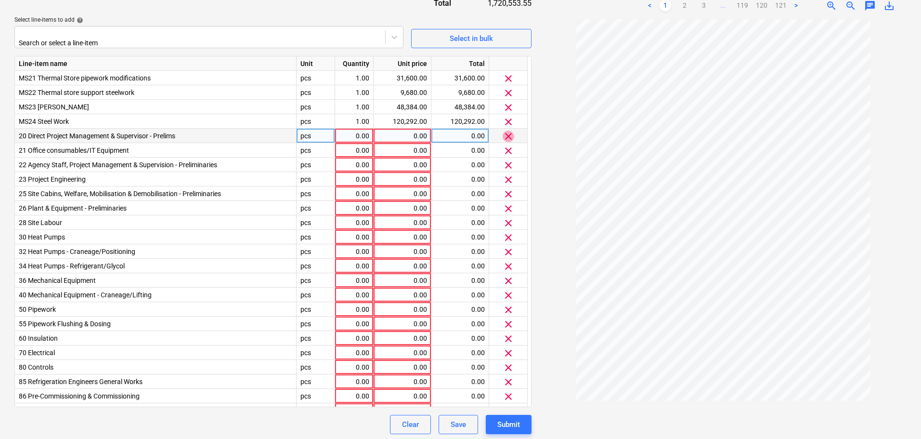
click at [506, 130] on span "clear" at bounding box center [509, 136] width 12 height 12
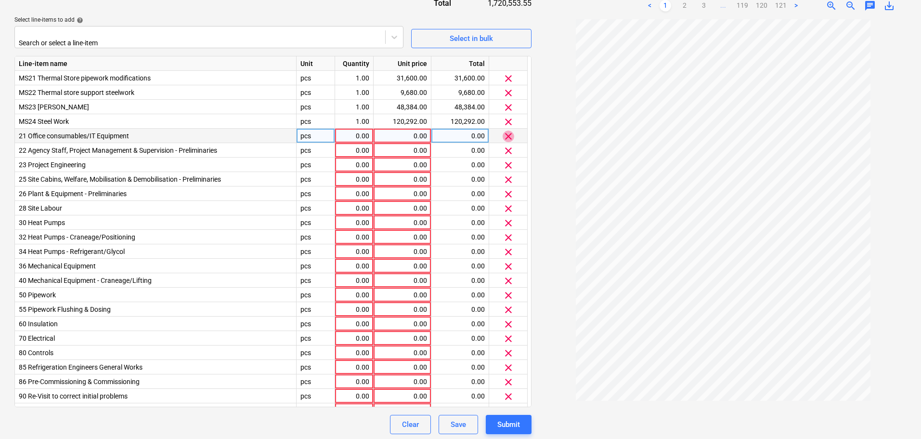
click at [506, 130] on span "clear" at bounding box center [509, 136] width 12 height 12
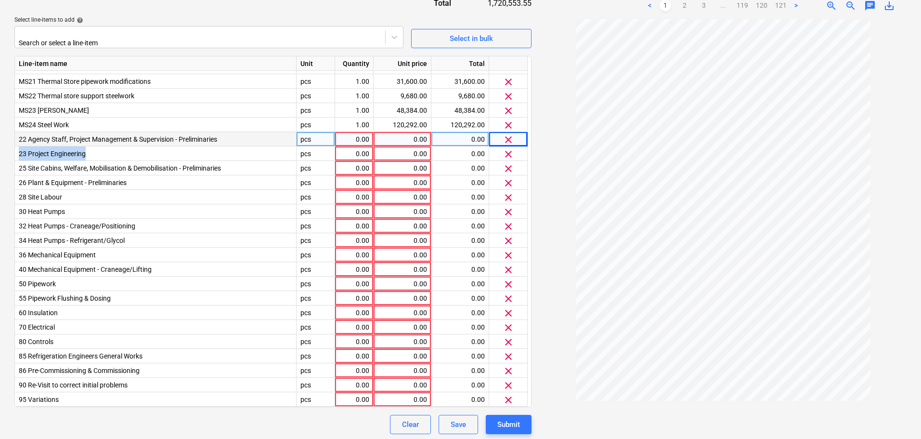
click at [506, 132] on div "clear" at bounding box center [508, 139] width 30 height 14
click at [506, 136] on span "clear" at bounding box center [509, 140] width 12 height 12
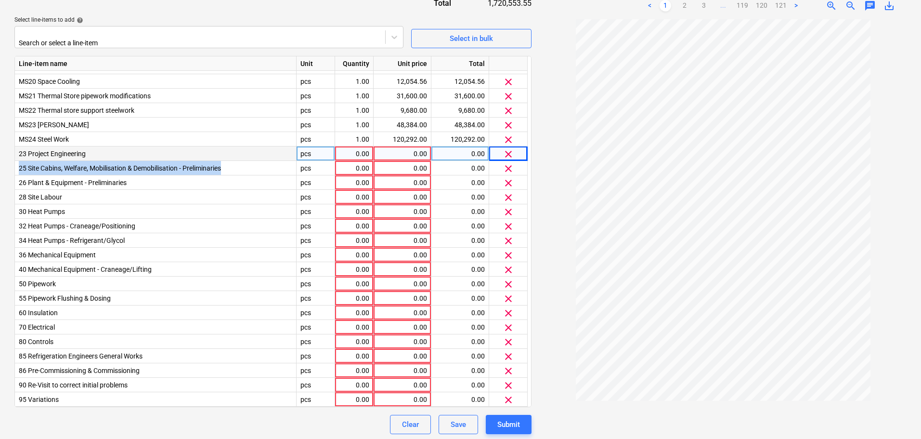
click at [506, 136] on span "clear" at bounding box center [509, 140] width 12 height 12
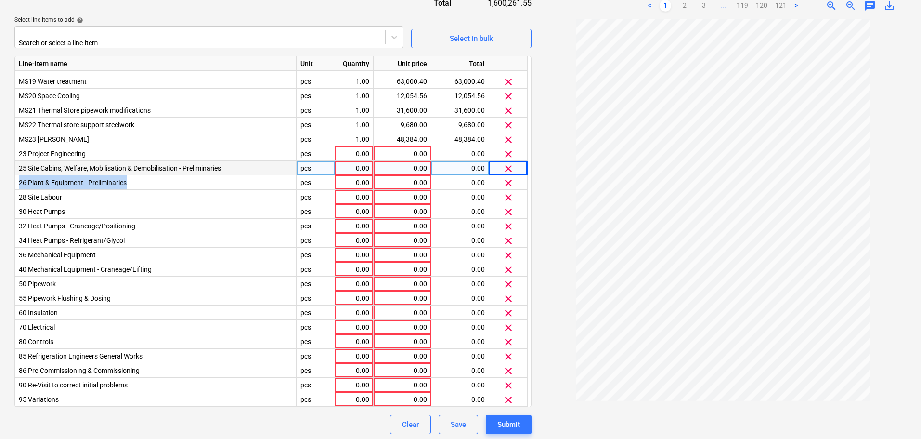
click at [506, 136] on span "clear" at bounding box center [509, 140] width 12 height 12
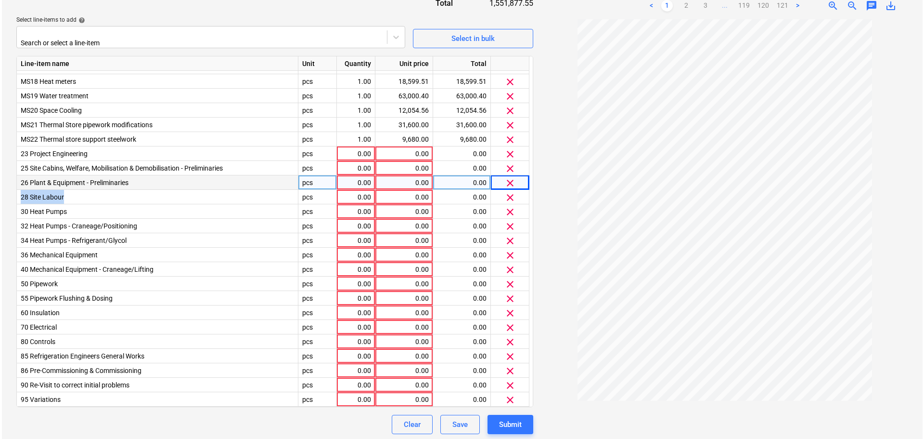
scroll to position [242, 0]
click at [411, 419] on div "Clear" at bounding box center [410, 424] width 17 height 13
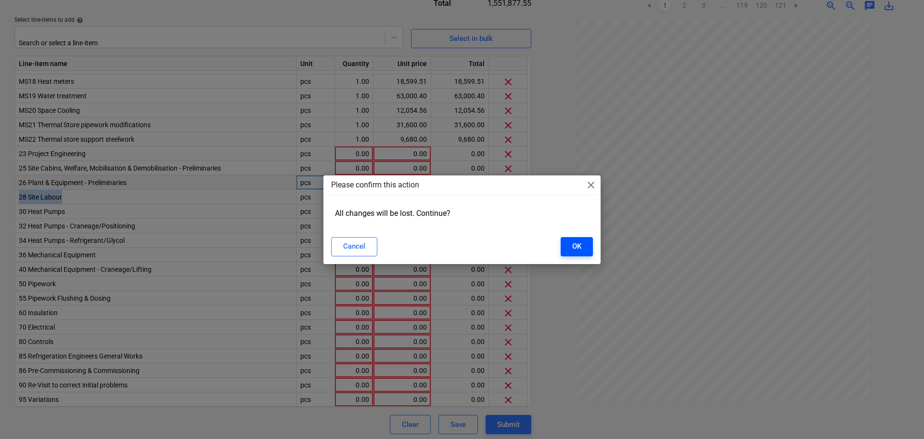
click at [582, 244] on button "OK" at bounding box center [577, 246] width 32 height 19
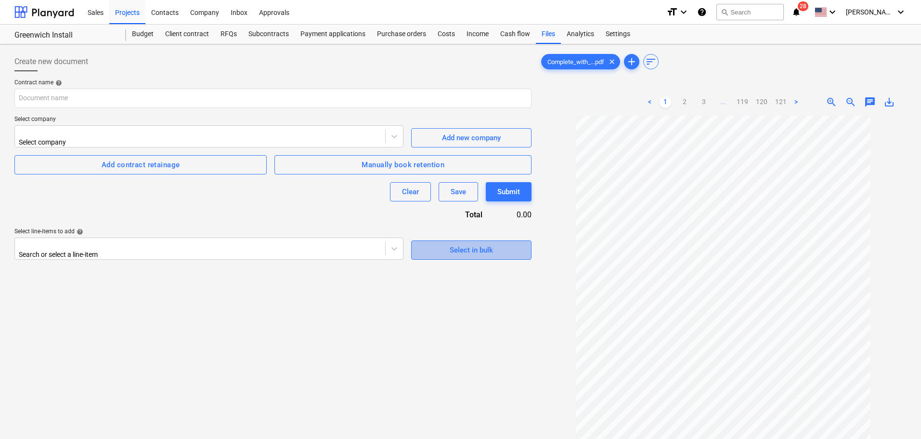
click at [483, 244] on div "Select in bulk" at bounding box center [471, 250] width 43 height 13
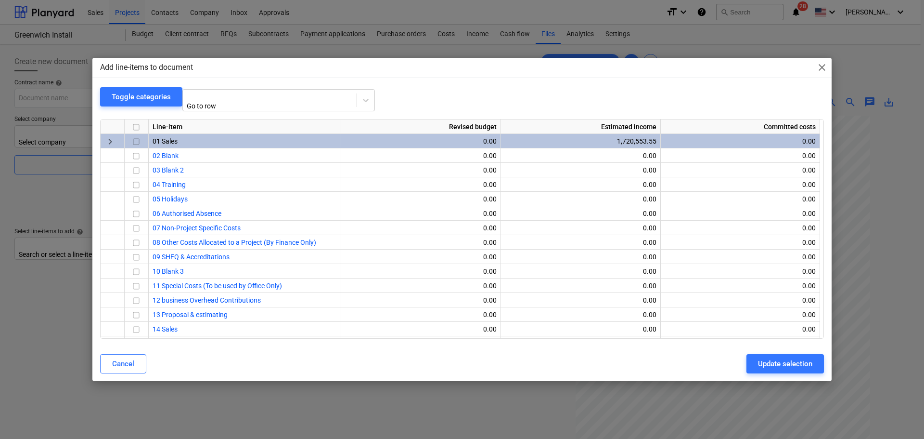
click at [136, 139] on input "checkbox" at bounding box center [136, 142] width 12 height 12
click at [112, 139] on span "keyboard_arrow_right" at bounding box center [110, 142] width 12 height 12
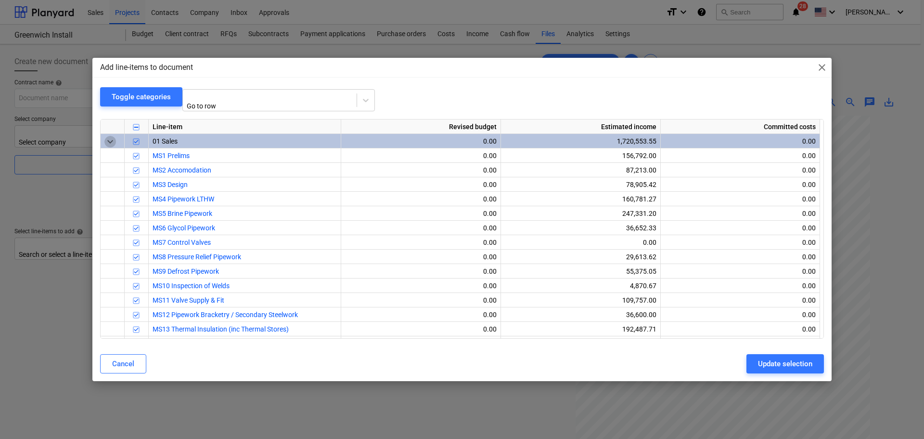
click at [112, 140] on span "keyboard_arrow_down" at bounding box center [110, 142] width 12 height 12
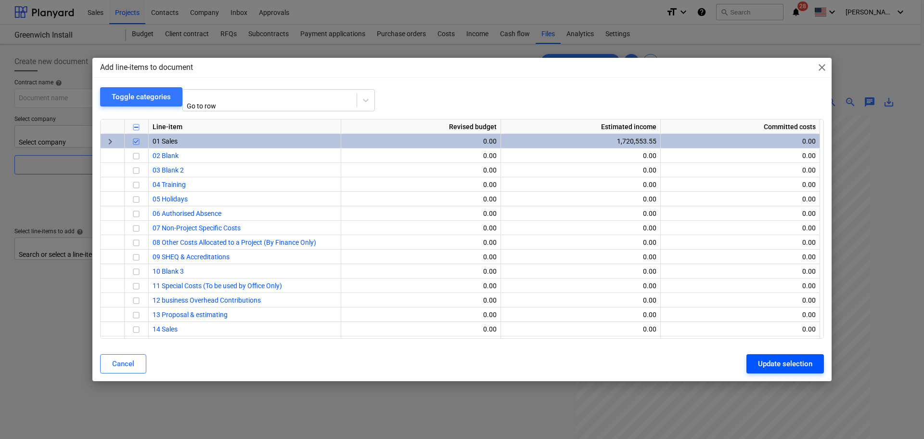
click at [778, 357] on div "Update selection" at bounding box center [785, 363] width 54 height 13
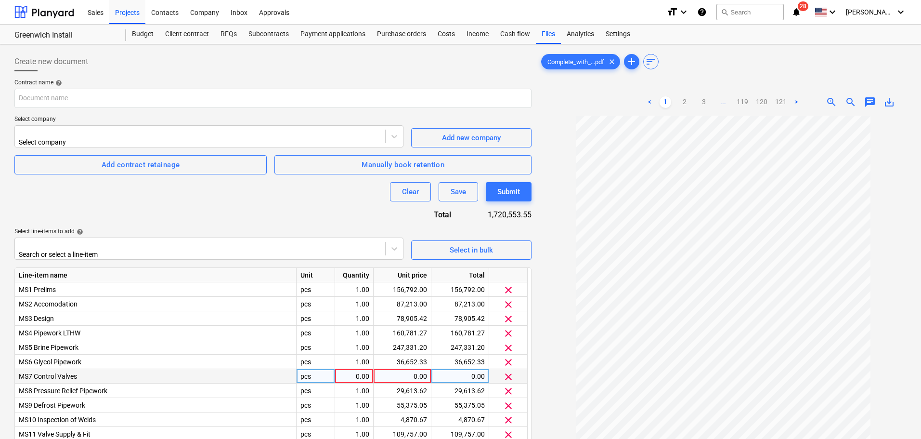
click at [512, 371] on span "clear" at bounding box center [509, 377] width 12 height 12
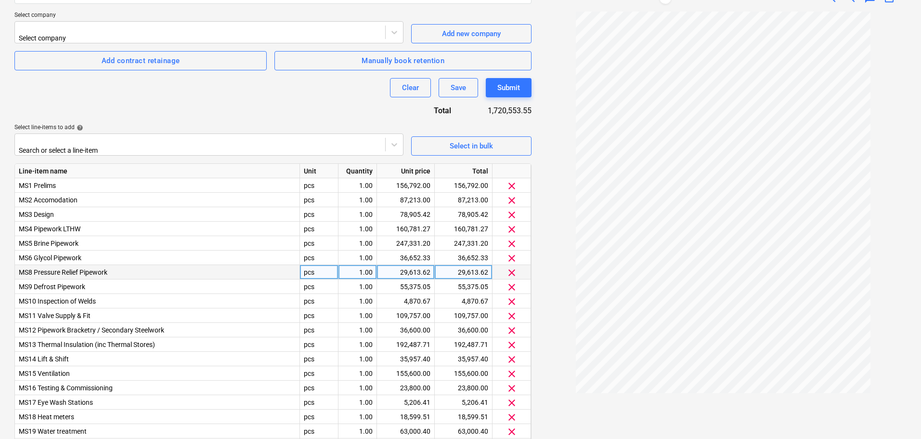
scroll to position [208, 0]
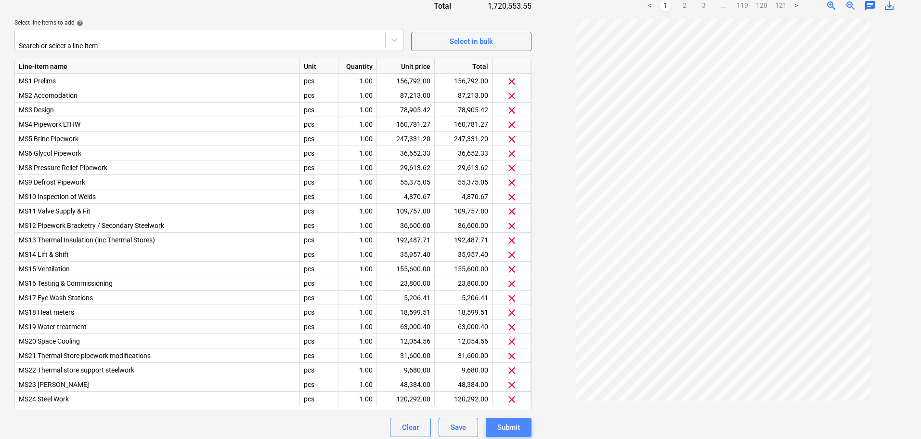
click at [504, 421] on div "Submit" at bounding box center [508, 427] width 23 height 13
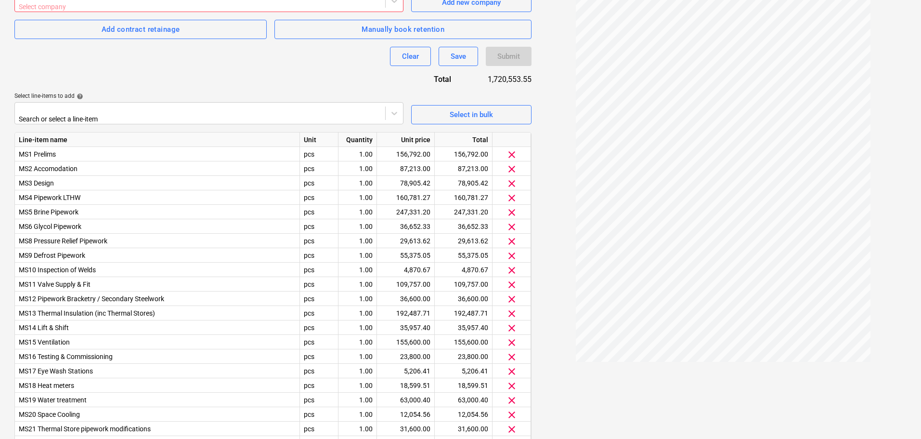
scroll to position [0, 0]
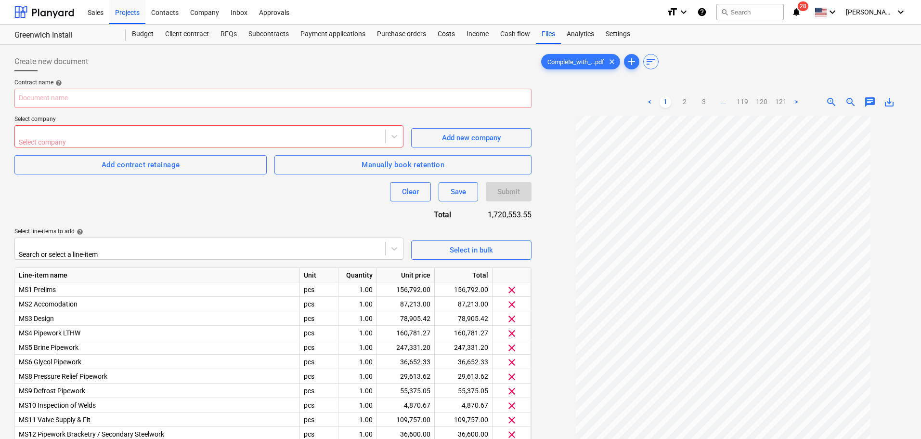
click at [102, 86] on div "Contract name help" at bounding box center [272, 83] width 517 height 8
click at [103, 89] on input "text" at bounding box center [272, 98] width 517 height 19
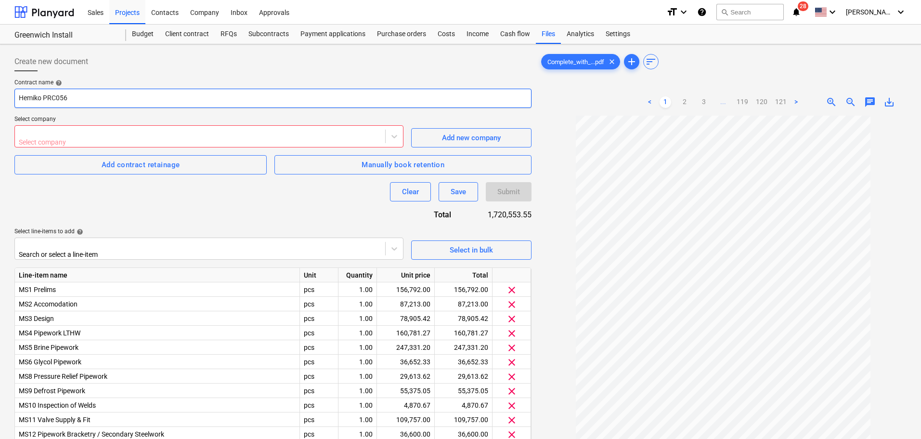
type input "Hemiko PRC056"
type input "hemi"
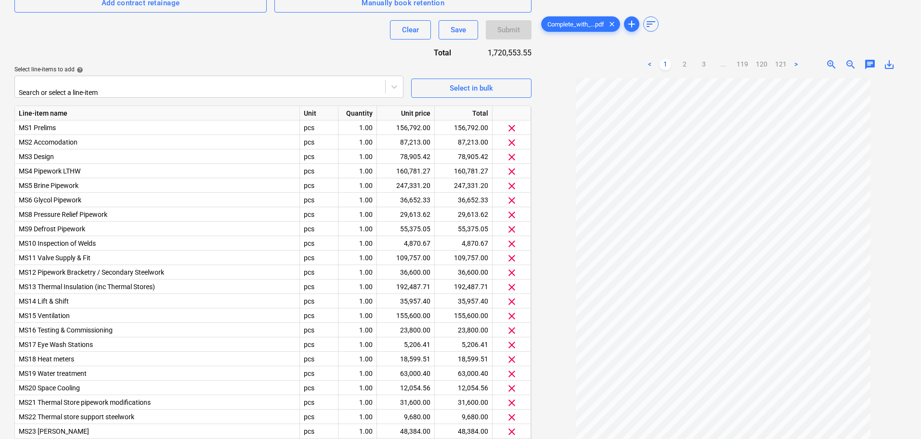
scroll to position [16, 0]
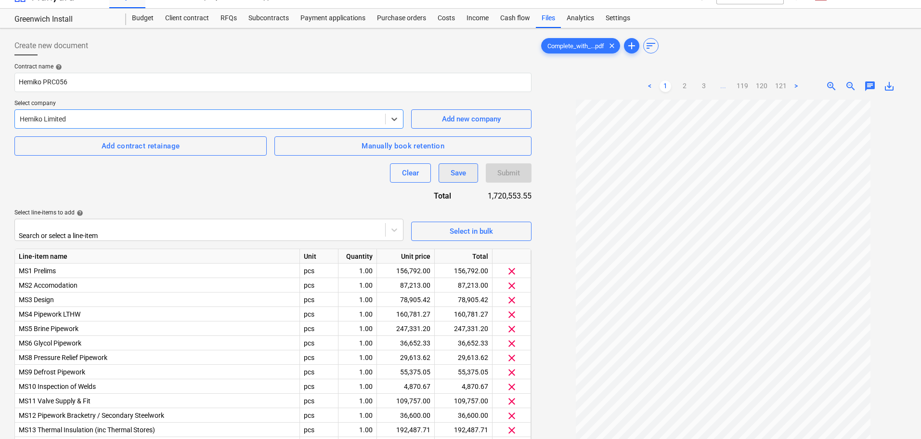
click at [457, 175] on div "Save" at bounding box center [458, 173] width 15 height 13
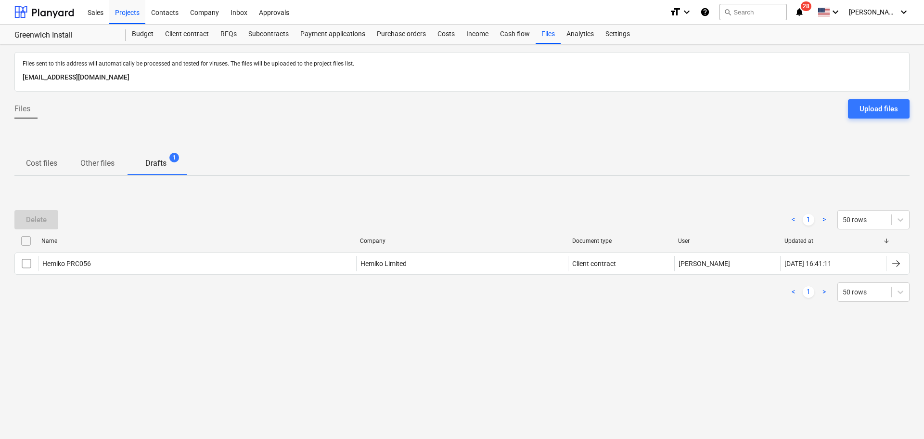
click at [162, 157] on span "Drafts 1" at bounding box center [156, 164] width 60 height 18
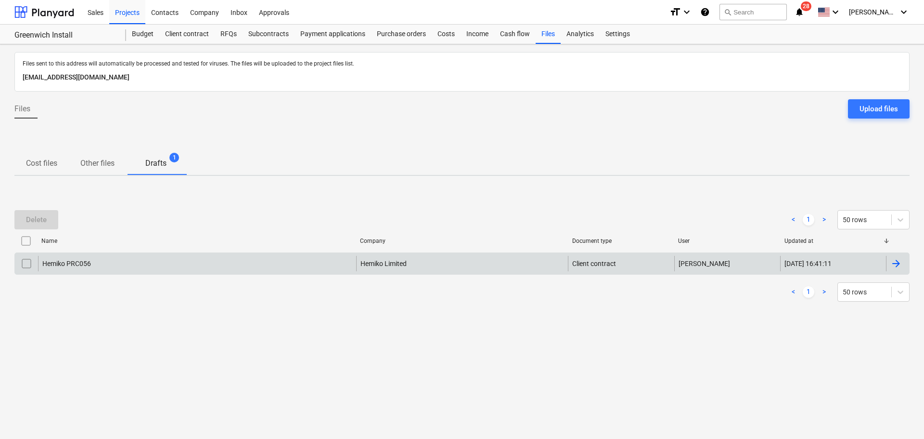
click at [361, 263] on div "Hemiko Limited" at bounding box center [462, 263] width 212 height 15
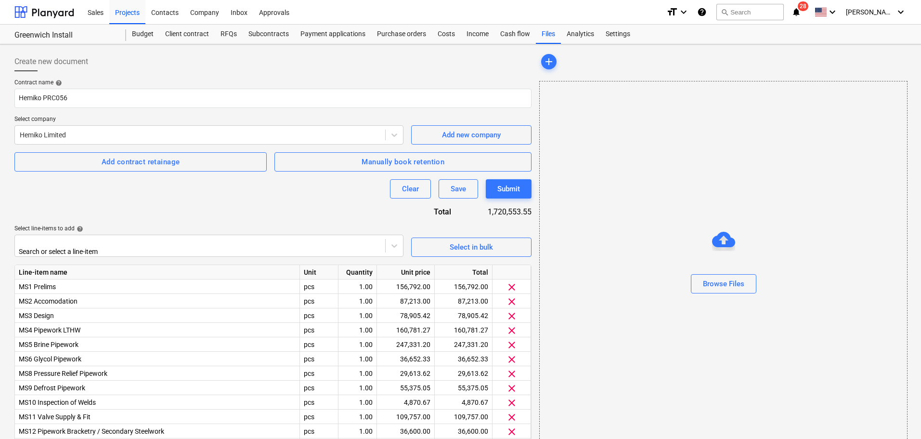
click at [315, 214] on div "Contract name help Hemiko PRC056 Select company Hemiko Limited Add new company …" at bounding box center [272, 360] width 517 height 563
click at [708, 282] on div "Browse Files" at bounding box center [723, 283] width 41 height 13
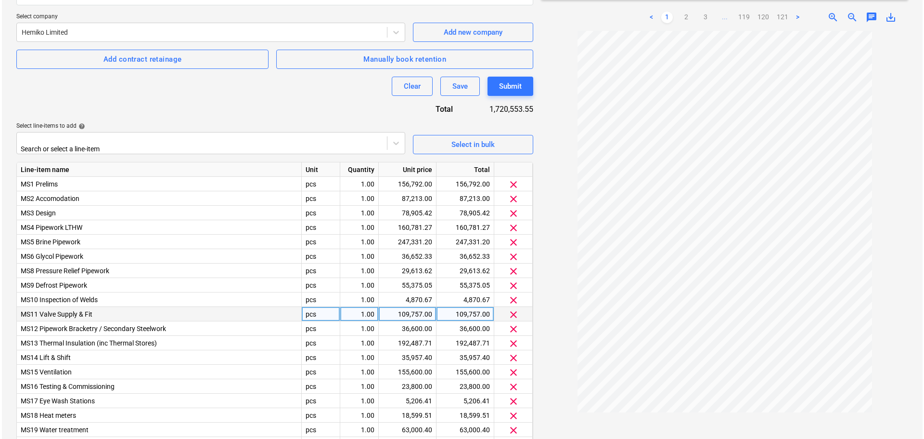
scroll to position [208, 0]
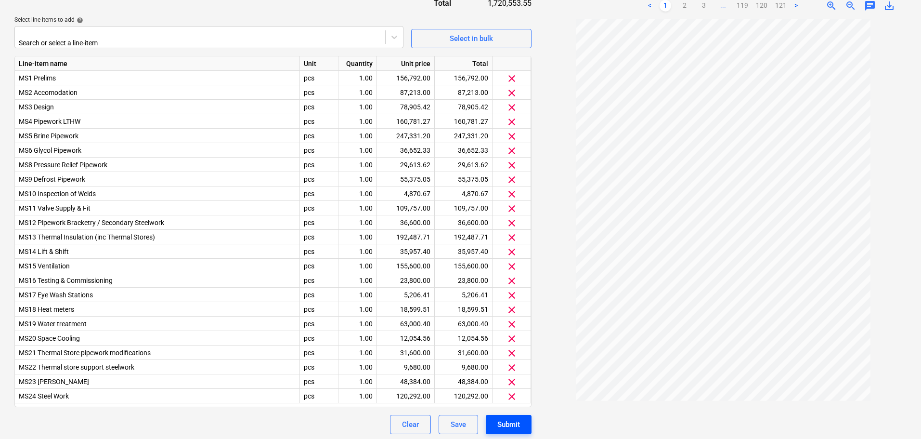
click at [489, 430] on button "Submit" at bounding box center [509, 424] width 46 height 19
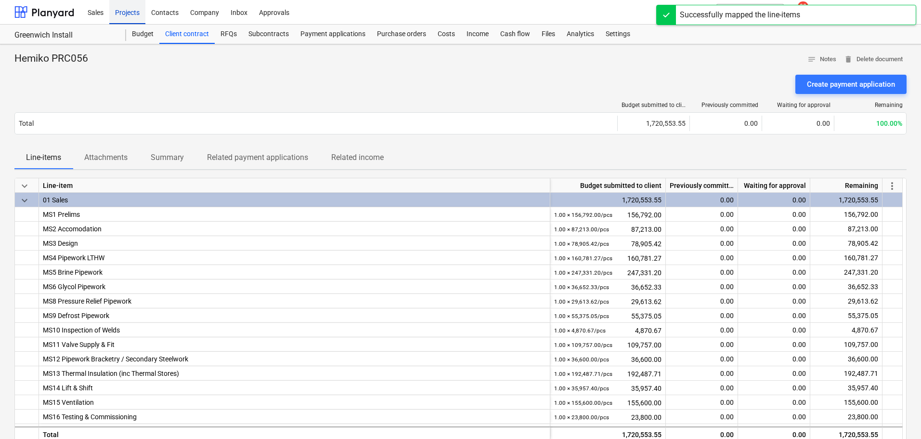
click at [126, 10] on div "Projects" at bounding box center [127, 12] width 36 height 25
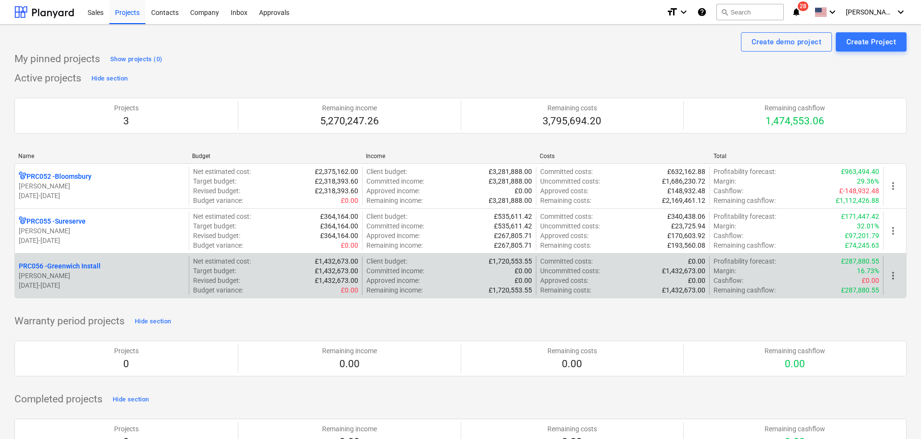
click at [893, 274] on span "more_vert" at bounding box center [893, 276] width 12 height 12
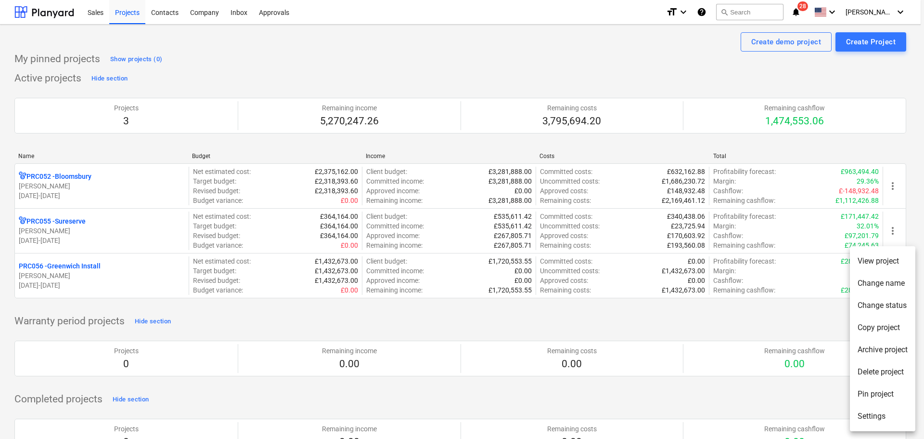
click at [674, 289] on div at bounding box center [462, 219] width 924 height 439
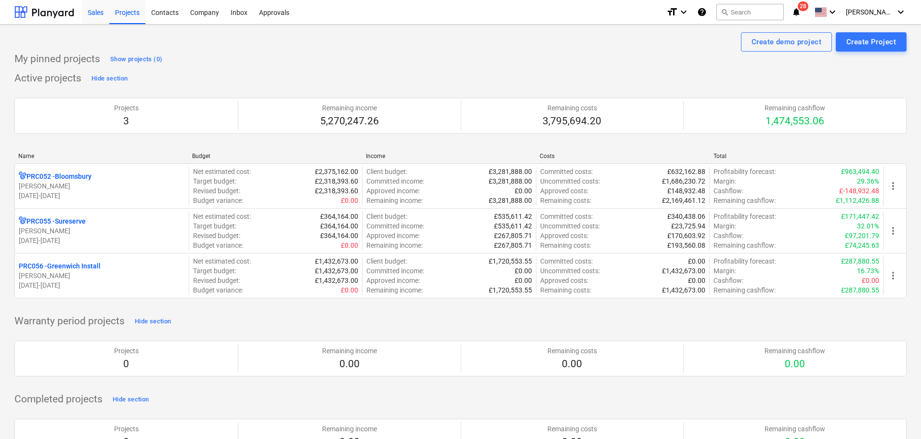
click at [99, 7] on div "Sales" at bounding box center [95, 12] width 27 height 25
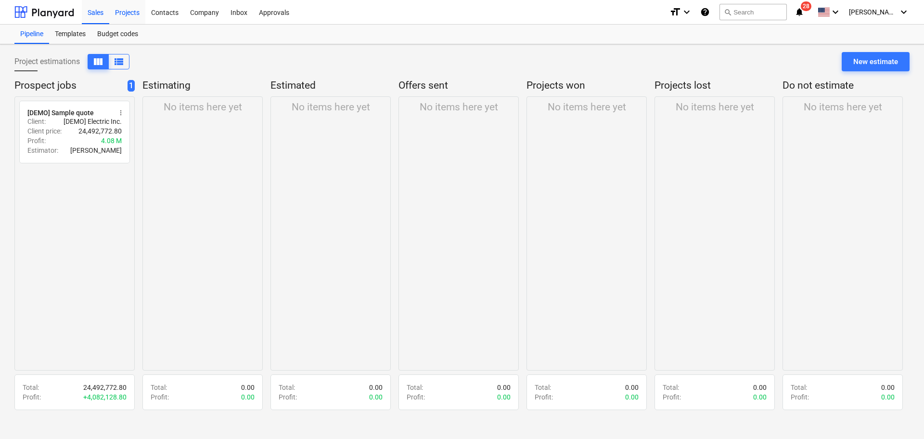
click at [118, 8] on div "Projects" at bounding box center [127, 12] width 36 height 25
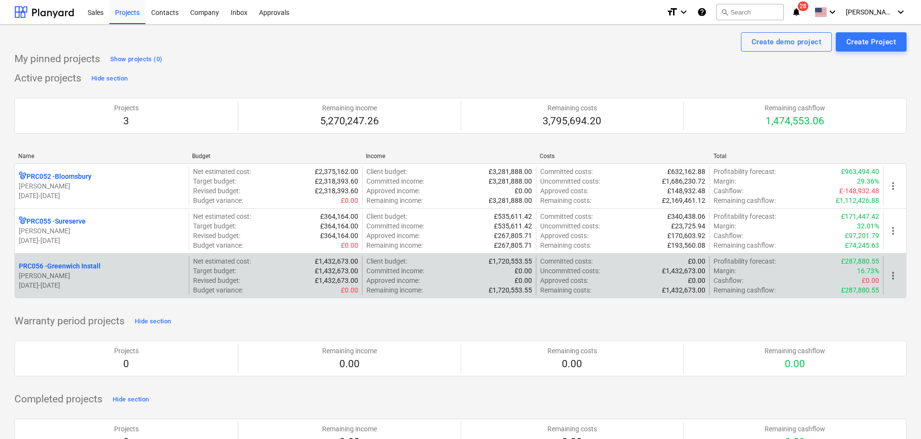
click at [59, 264] on p "PRC056 - Greenwich Install" at bounding box center [60, 266] width 82 height 10
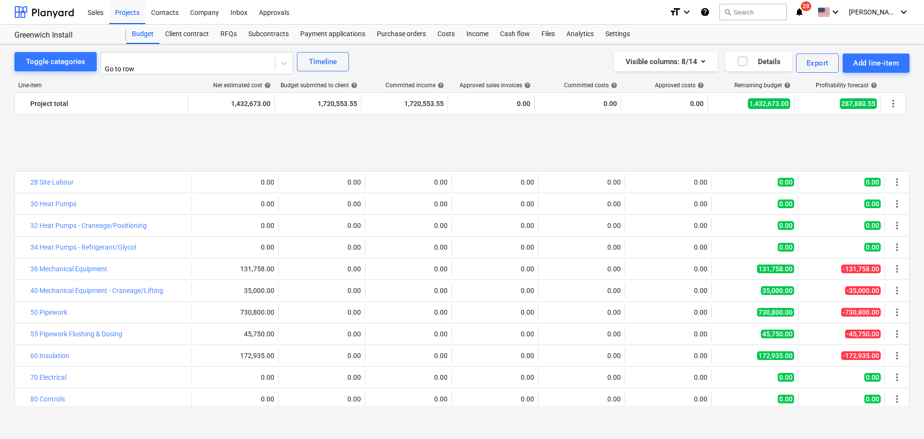
scroll to position [1035, 0]
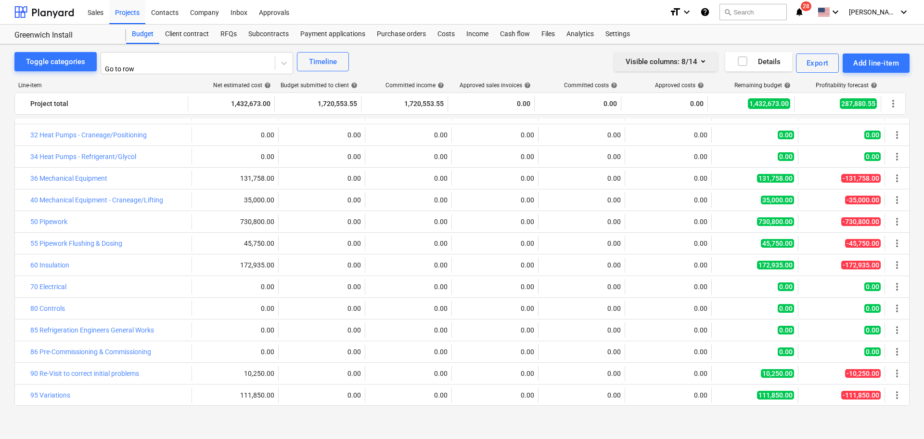
click at [669, 63] on div "Visible columns : 8/14" at bounding box center [666, 61] width 80 height 13
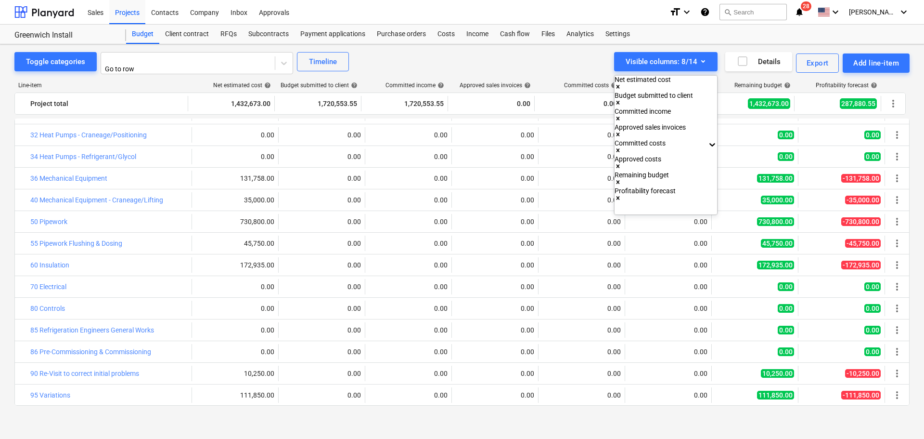
click at [490, 9] on div at bounding box center [462, 219] width 924 height 439
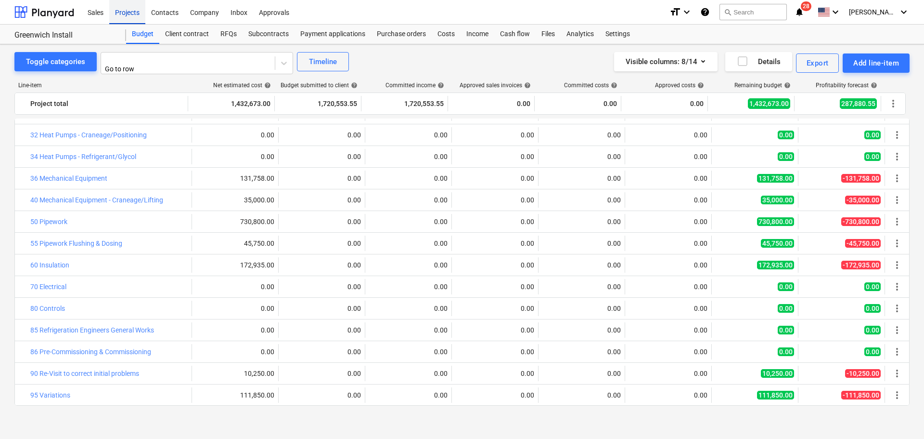
click at [124, 13] on div "Projects" at bounding box center [127, 12] width 36 height 25
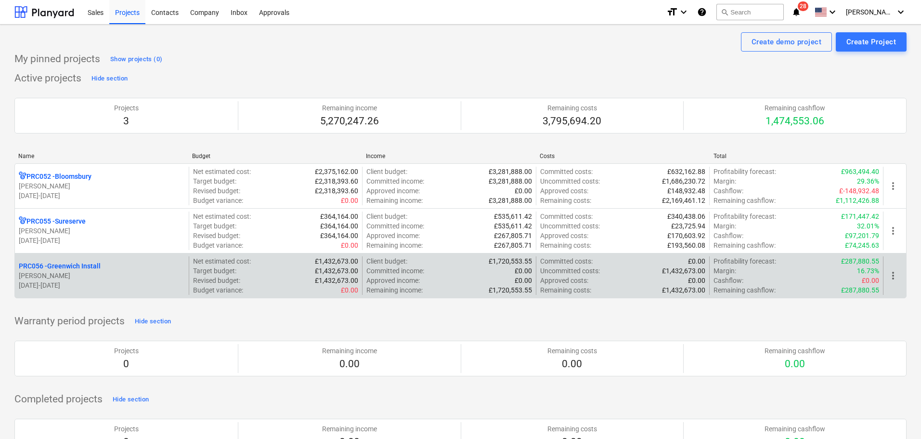
click at [104, 283] on p "[DATE] - [DATE]" at bounding box center [102, 285] width 166 height 10
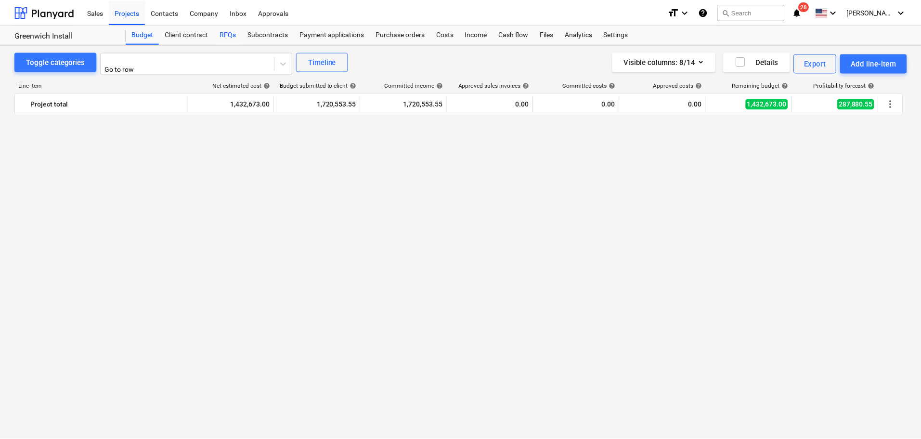
scroll to position [1035, 0]
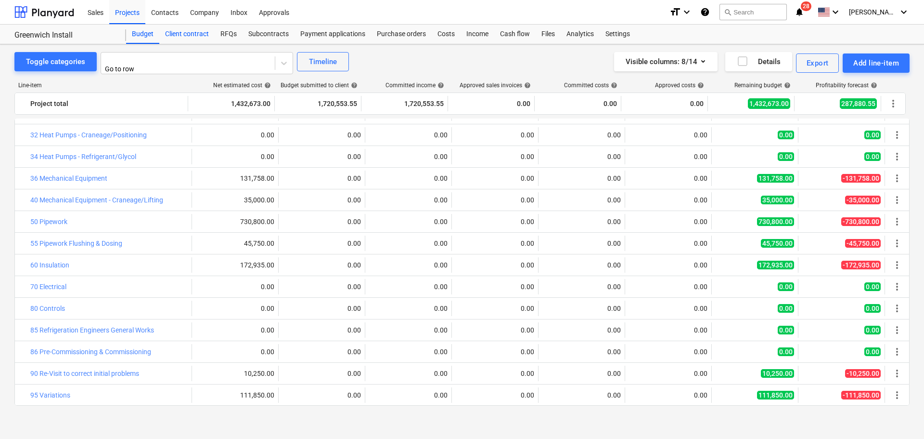
click at [186, 37] on div "Client contract" at bounding box center [186, 34] width 55 height 19
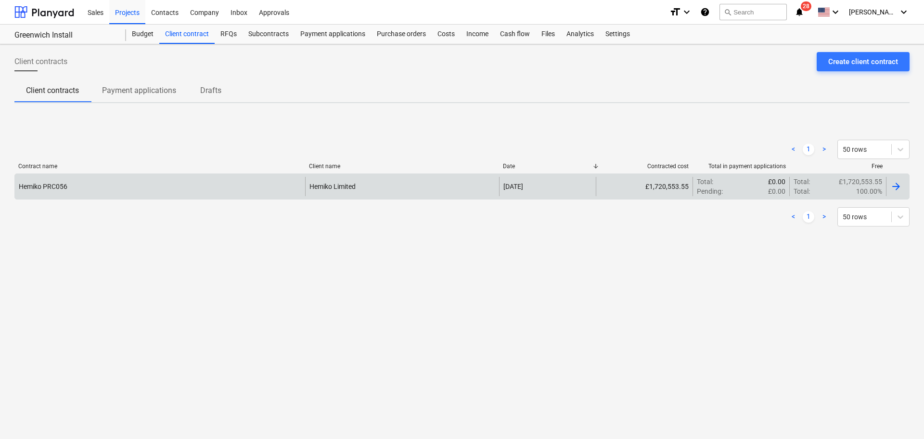
click at [168, 182] on div "Hemiko PRC056" at bounding box center [160, 186] width 290 height 19
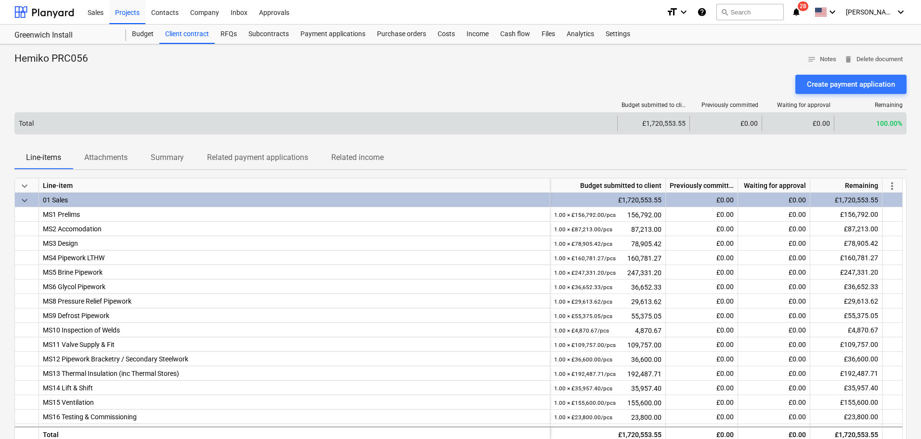
click at [646, 125] on div "£1,720,553.55" at bounding box center [653, 123] width 72 height 15
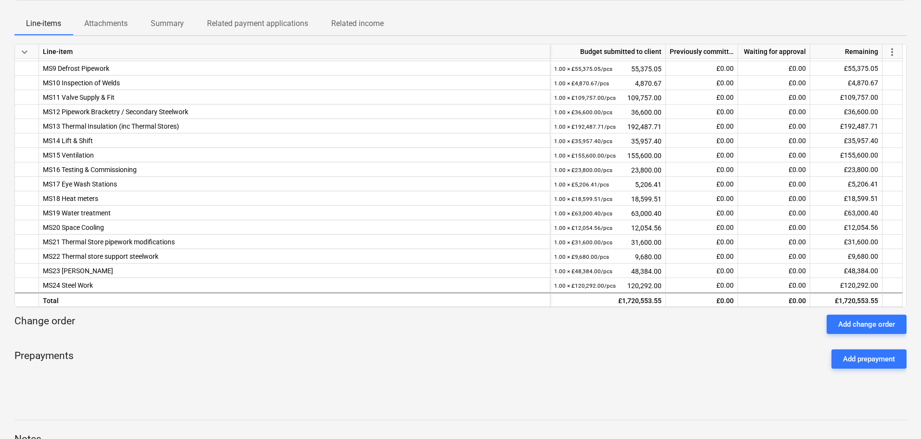
scroll to position [239, 0]
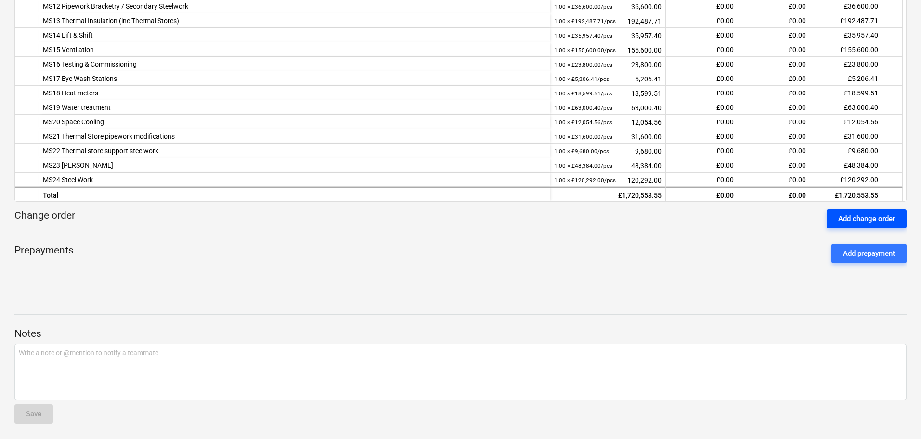
click at [873, 215] on div "Add change order" at bounding box center [866, 218] width 57 height 13
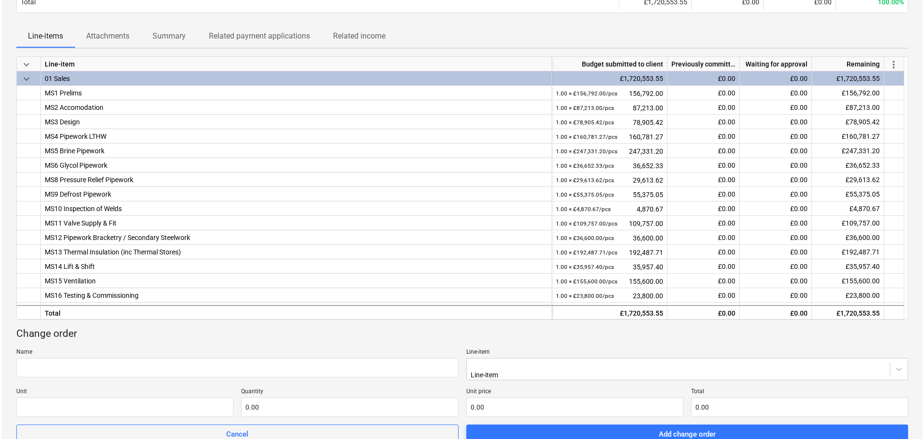
scroll to position [0, 0]
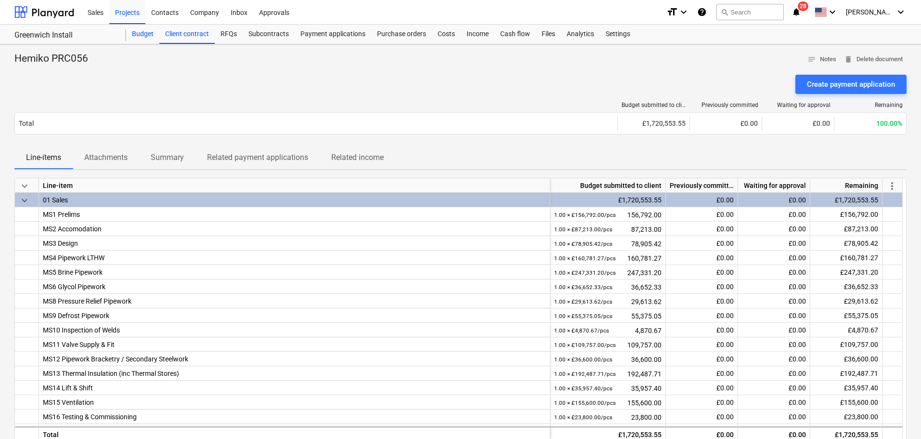
click at [142, 34] on div "Budget" at bounding box center [142, 34] width 33 height 19
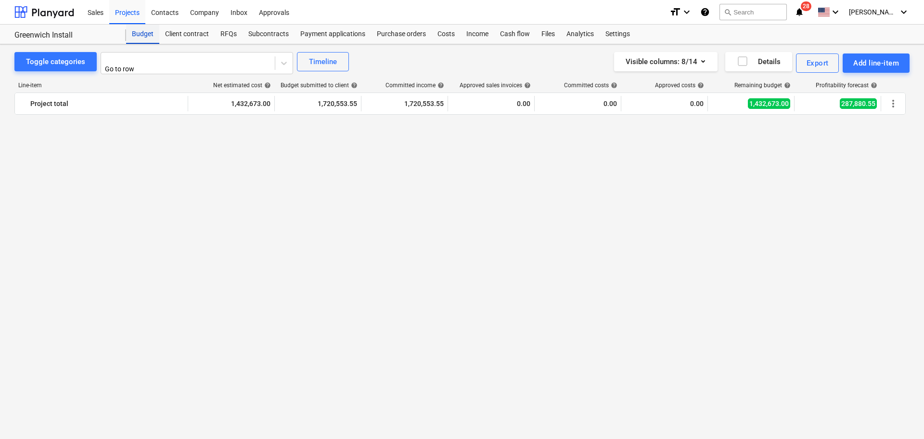
scroll to position [1035, 0]
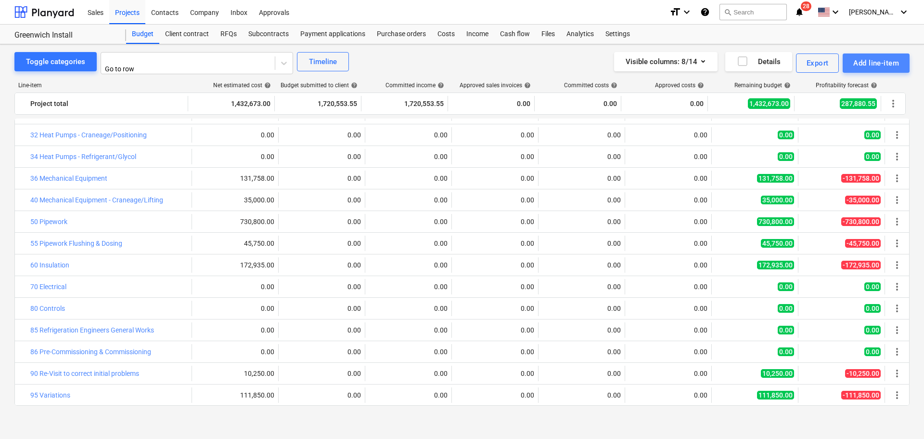
click at [869, 59] on div "Add line-item" at bounding box center [877, 63] width 46 height 13
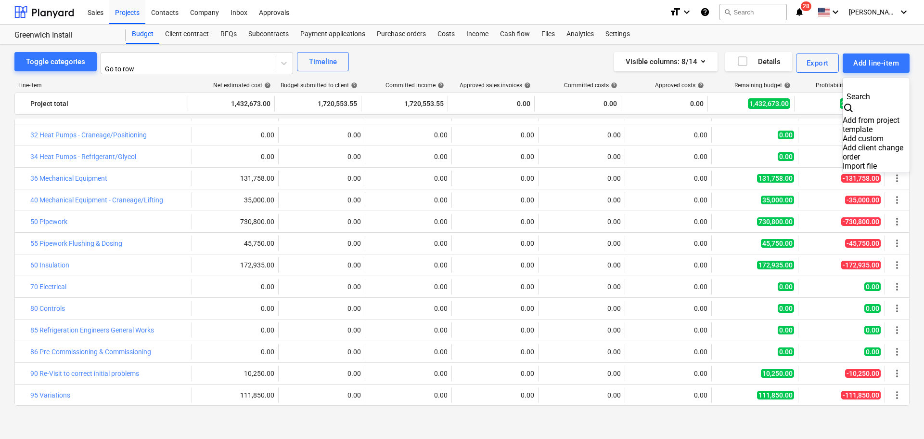
click at [843, 134] on div "Add custom" at bounding box center [876, 138] width 67 height 9
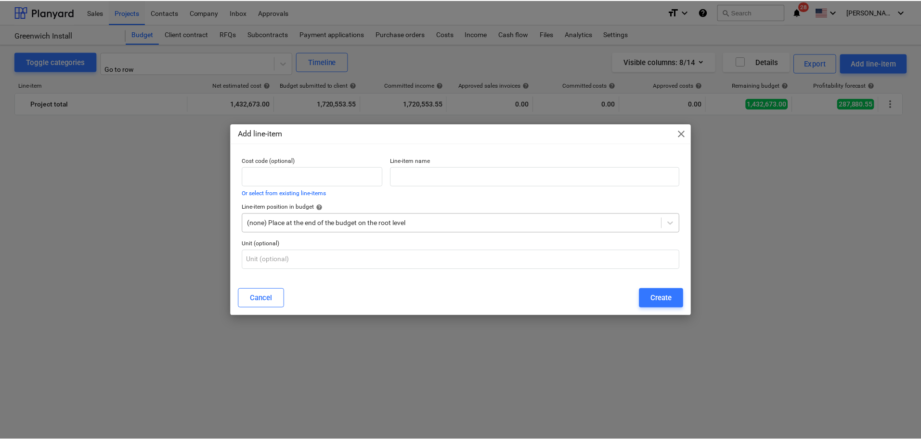
scroll to position [1035, 0]
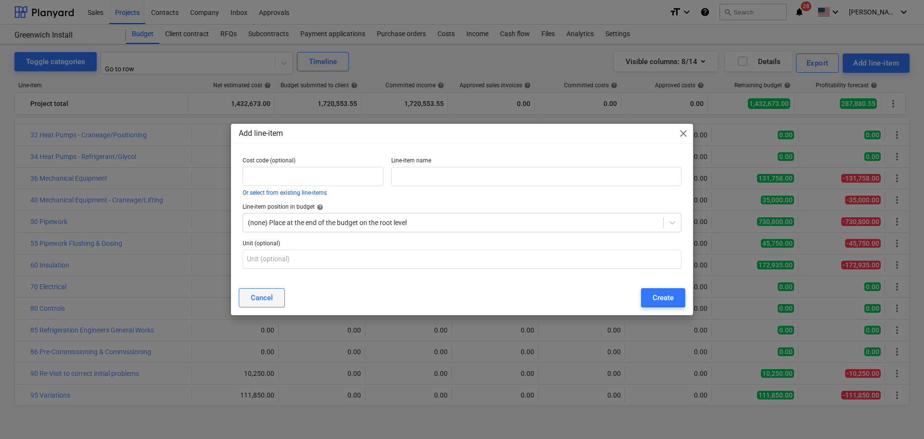
click at [261, 296] on div "Cancel" at bounding box center [262, 297] width 22 height 13
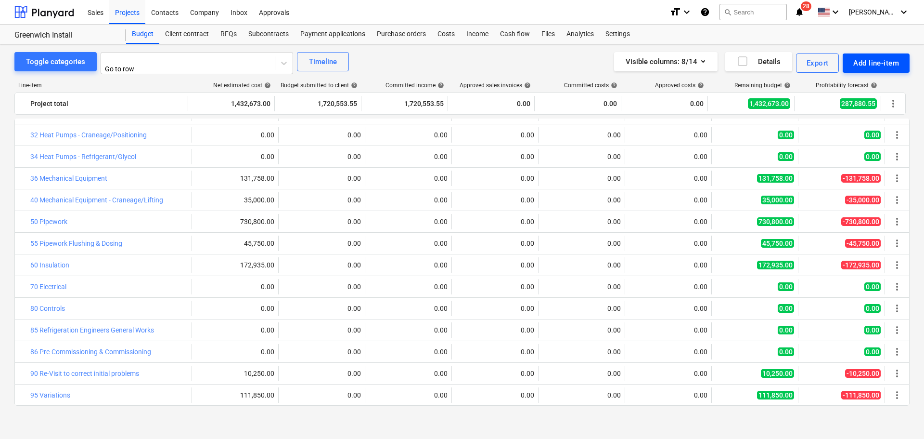
click at [884, 65] on div "Add line-item" at bounding box center [877, 63] width 46 height 13
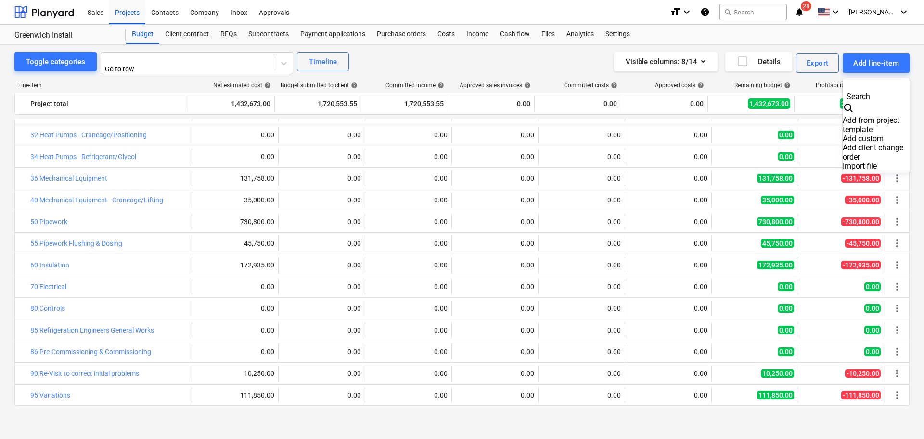
click at [843, 161] on div "Import file" at bounding box center [876, 165] width 67 height 9
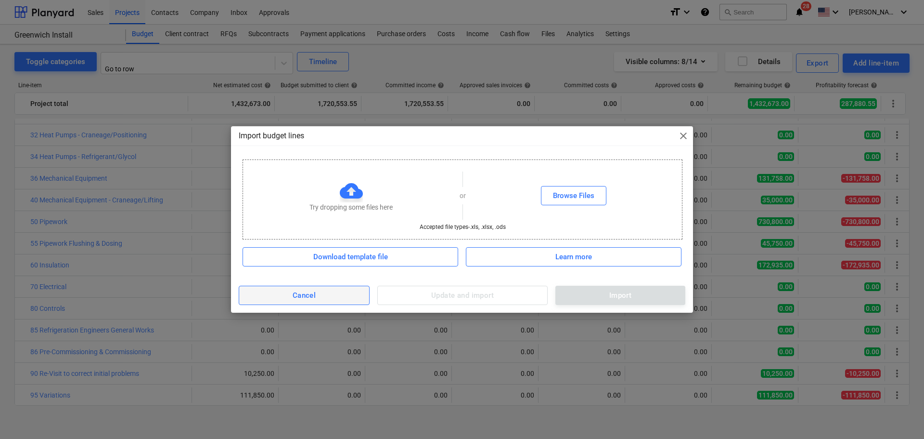
click at [330, 302] on button "Cancel" at bounding box center [304, 294] width 131 height 19
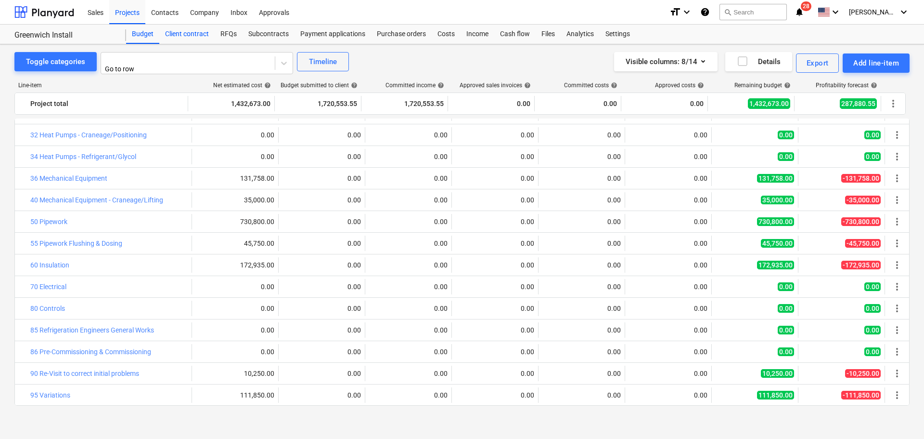
click at [177, 33] on div "Client contract" at bounding box center [186, 34] width 55 height 19
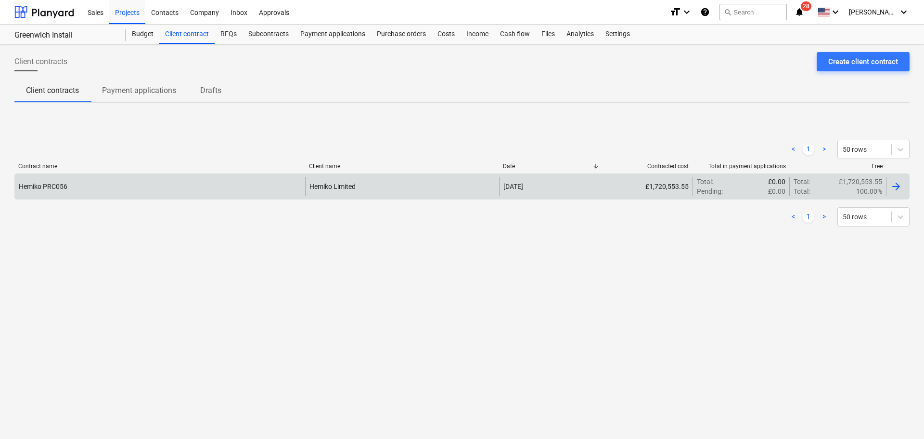
click at [339, 181] on div "Hemiko Limited" at bounding box center [402, 186] width 194 height 19
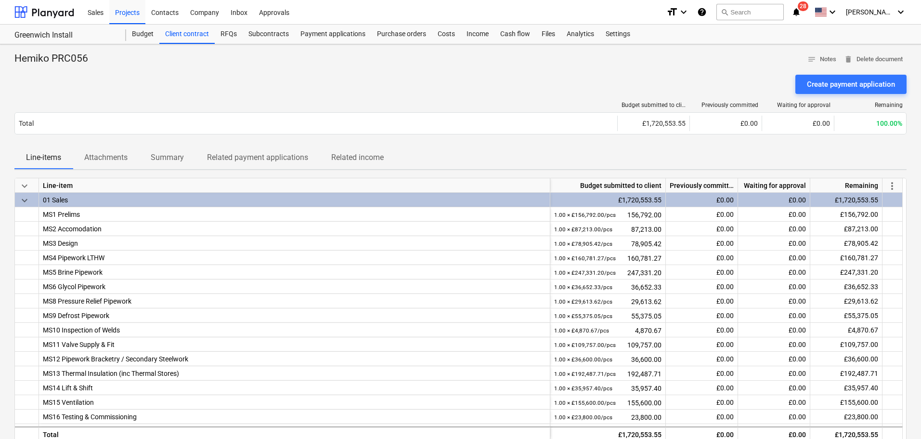
click at [343, 159] on p "Related income" at bounding box center [357, 158] width 52 height 12
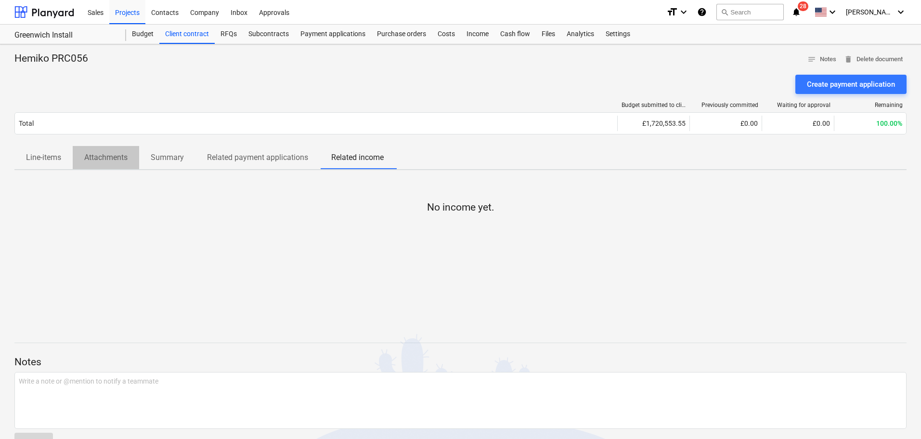
click at [123, 157] on p "Attachments" at bounding box center [105, 158] width 43 height 12
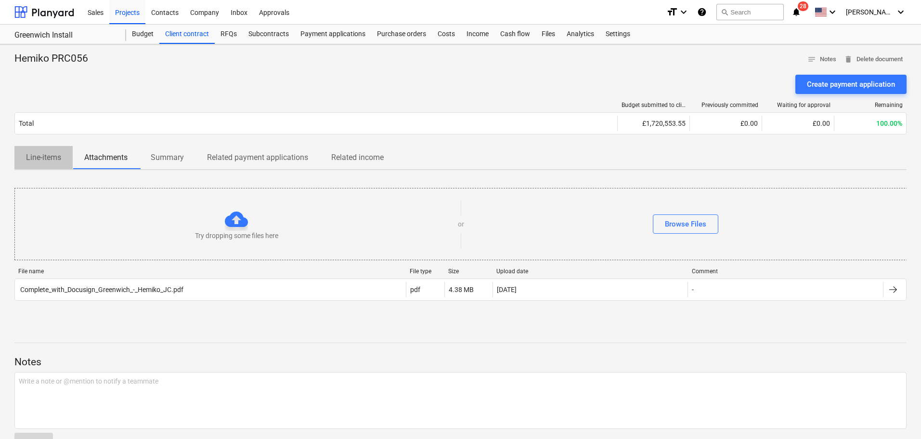
click at [47, 159] on p "Line-items" at bounding box center [43, 158] width 35 height 12
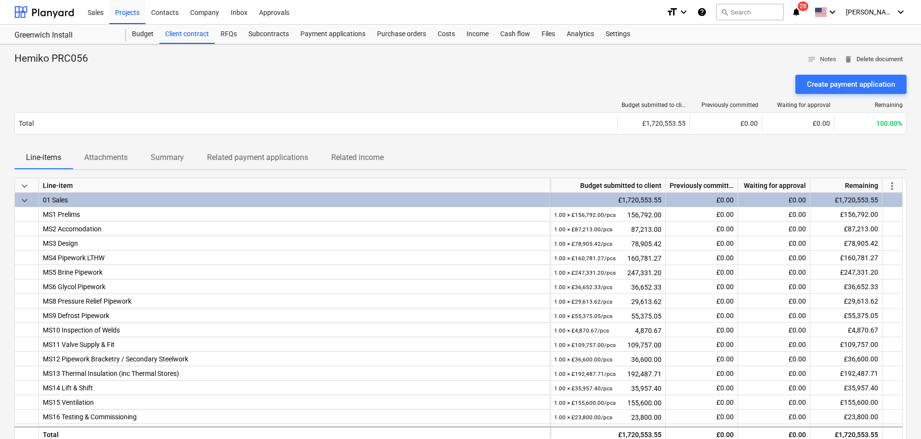
click at [861, 57] on span "delete Delete document" at bounding box center [873, 59] width 59 height 11
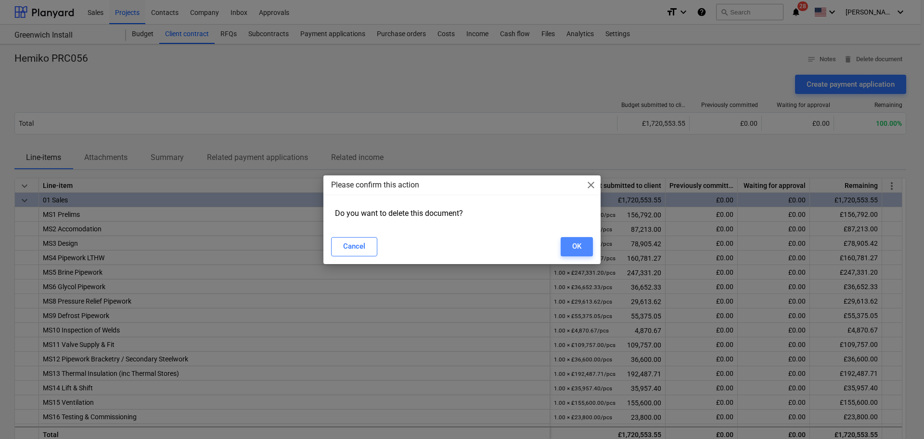
click at [570, 247] on button "OK" at bounding box center [577, 246] width 32 height 19
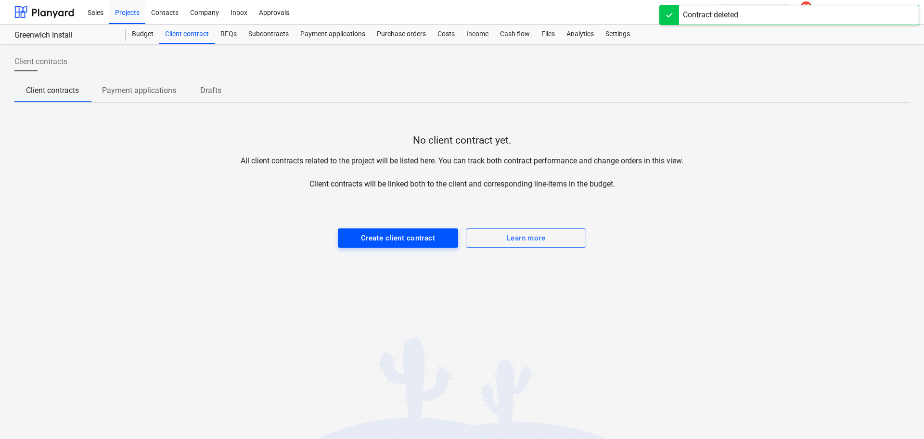
click at [417, 244] on div "Create client contract" at bounding box center [398, 238] width 74 height 13
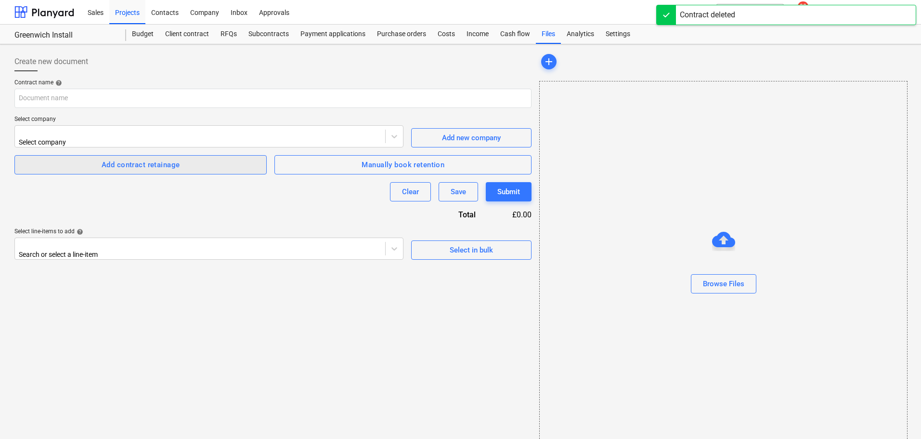
click at [216, 170] on button "Add contract retainage" at bounding box center [140, 164] width 252 height 19
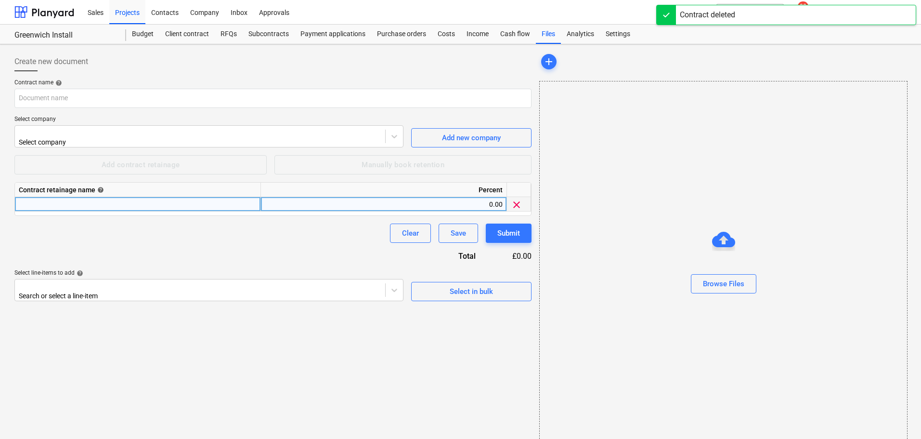
click at [202, 200] on div at bounding box center [138, 204] width 246 height 14
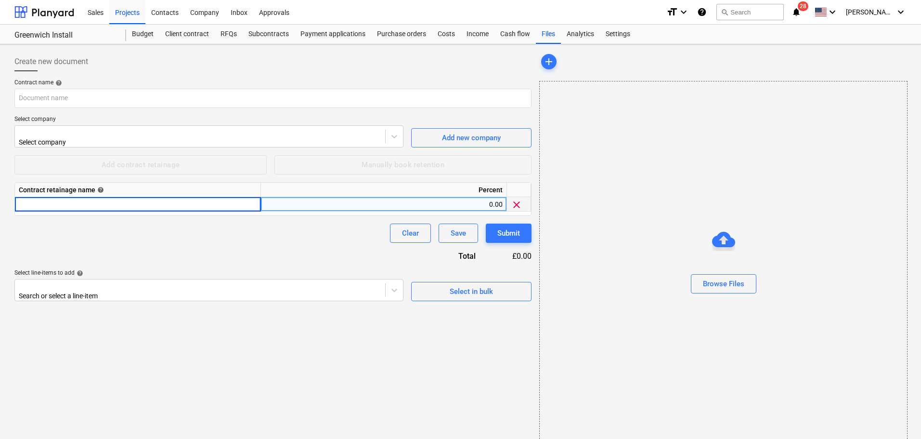
type input "%"
type input "5%"
click at [234, 113] on div "Contract name help Select company Select company Add new company Add contract r…" at bounding box center [272, 190] width 517 height 222
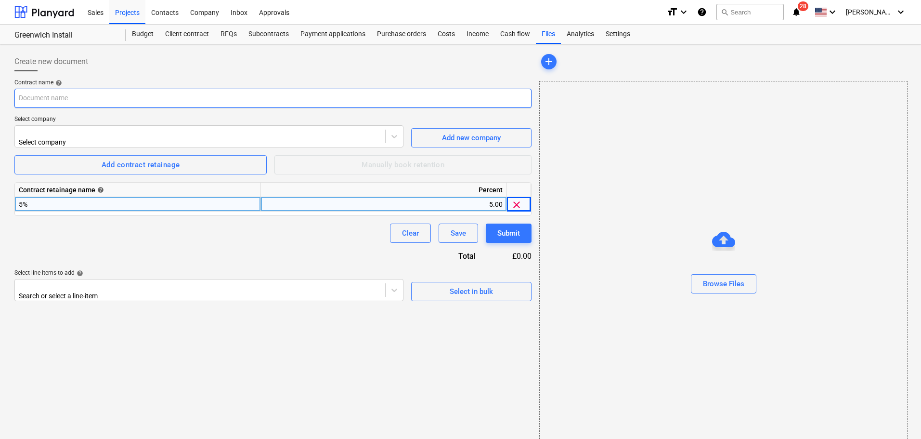
click at [228, 97] on input "text" at bounding box center [272, 98] width 517 height 19
type input "Grenwich Instal"
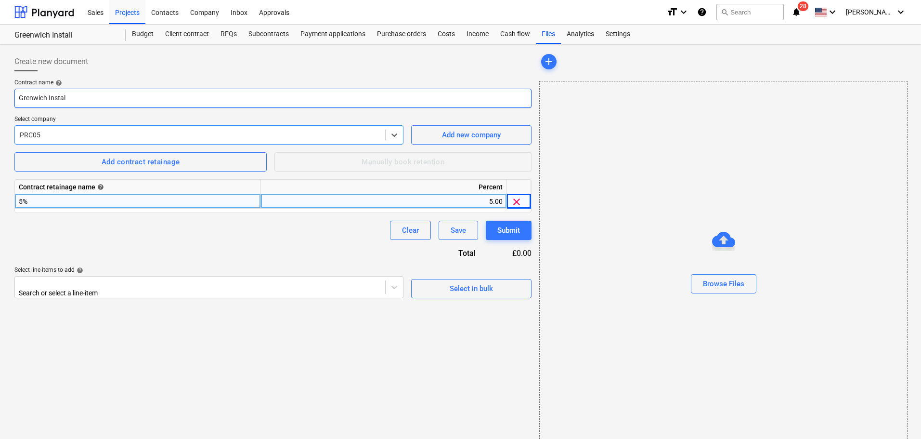
type input "PRC056"
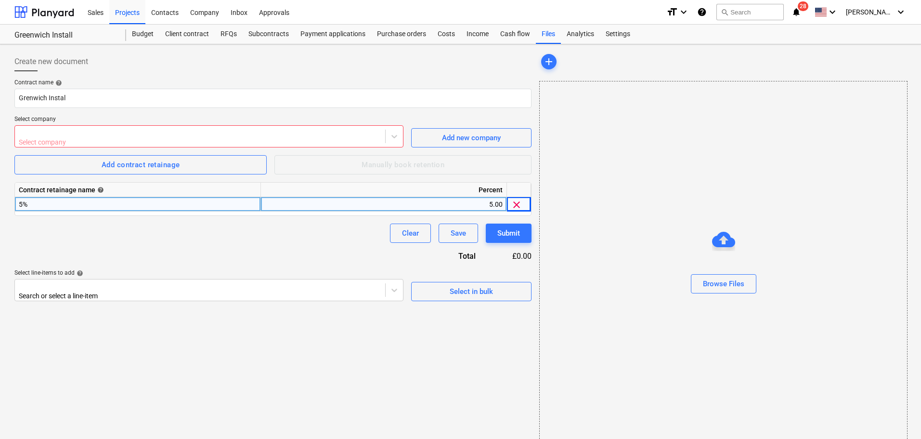
click at [115, 130] on div at bounding box center [200, 133] width 361 height 10
click at [121, 128] on div "Select company" at bounding box center [200, 136] width 370 height 21
click at [71, 133] on div at bounding box center [200, 133] width 361 height 10
type input "Hemi"
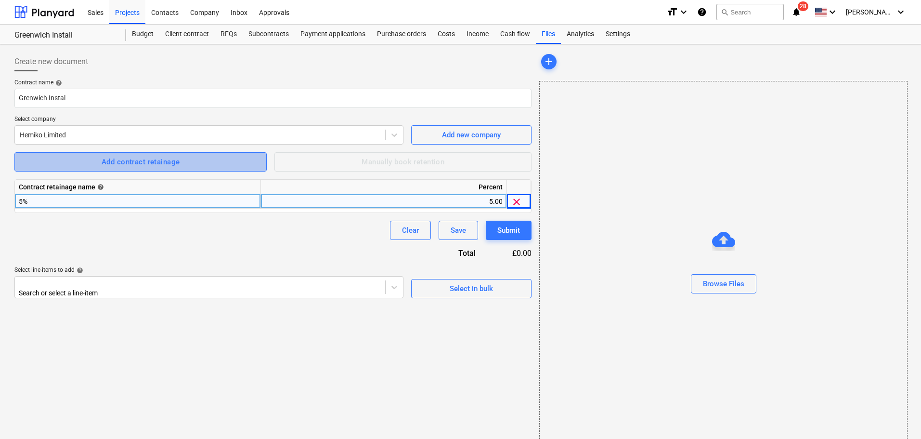
click at [70, 162] on span "Add contract retainage" at bounding box center [140, 161] width 231 height 13
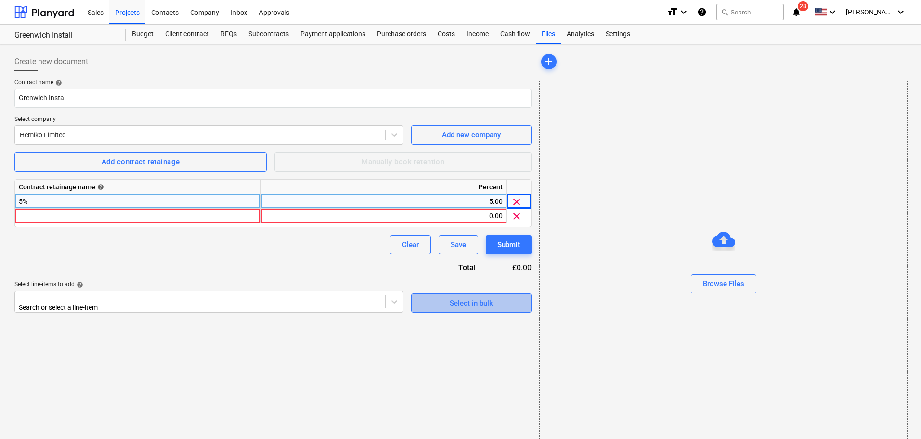
click at [463, 307] on button "Select in bulk" at bounding box center [471, 302] width 120 height 19
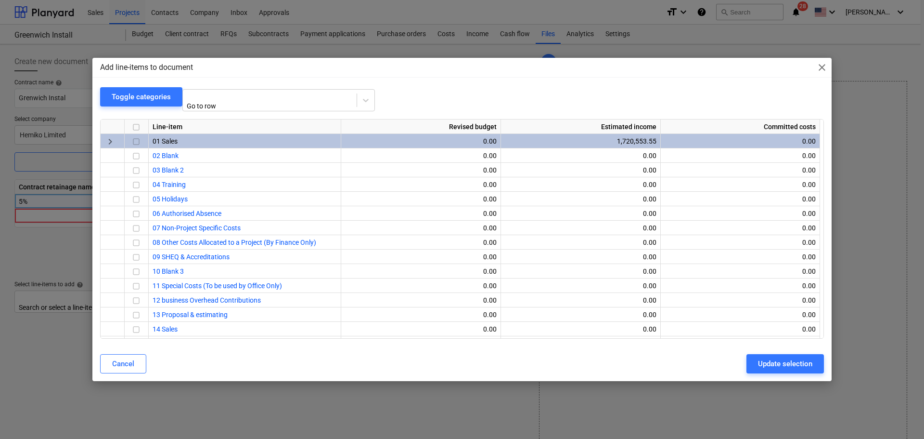
click at [137, 137] on input "checkbox" at bounding box center [136, 142] width 12 height 12
click at [787, 363] on div "Update selection" at bounding box center [785, 363] width 54 height 13
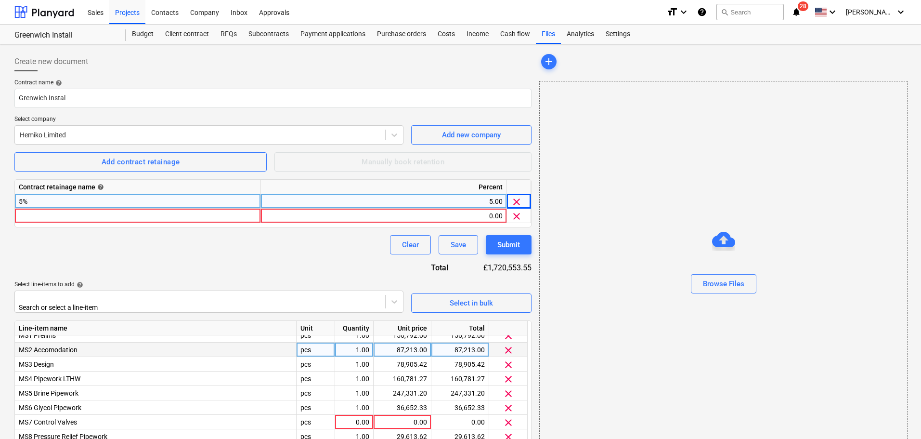
scroll to position [11, 0]
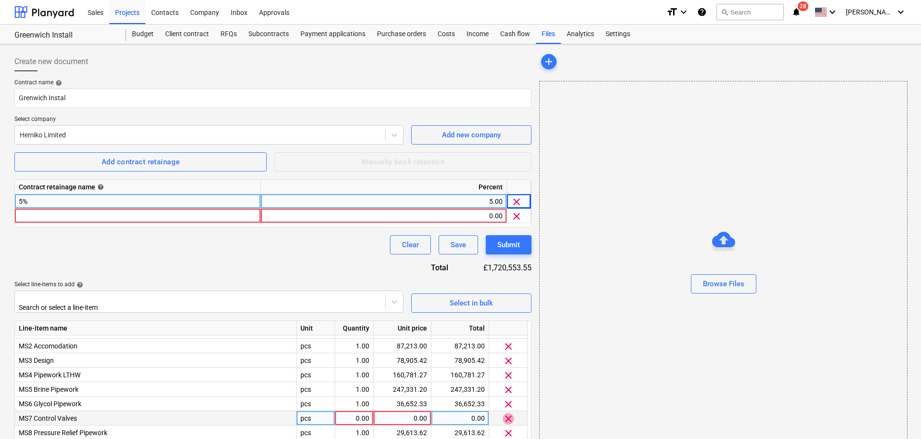
click at [508, 414] on span "clear" at bounding box center [509, 419] width 12 height 12
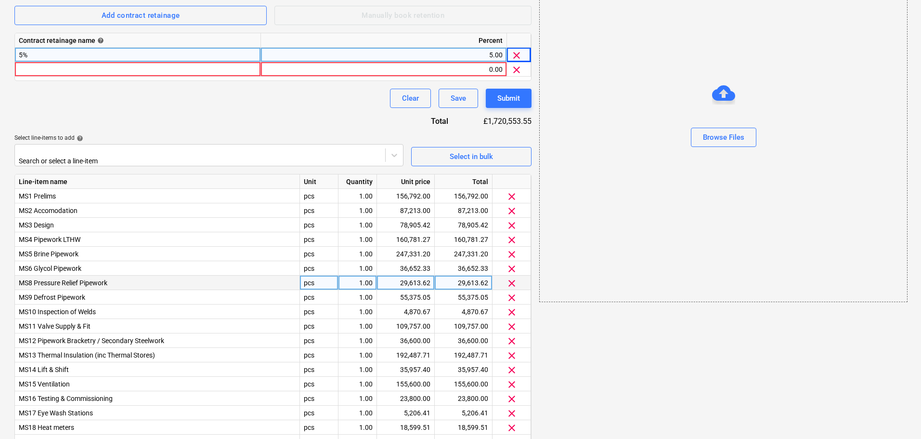
scroll to position [0, 0]
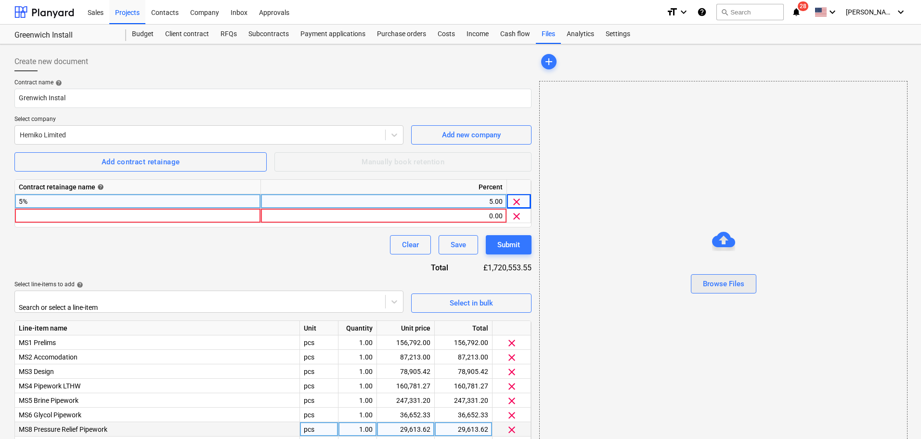
click at [721, 288] on div "Browse Files" at bounding box center [723, 283] width 41 height 13
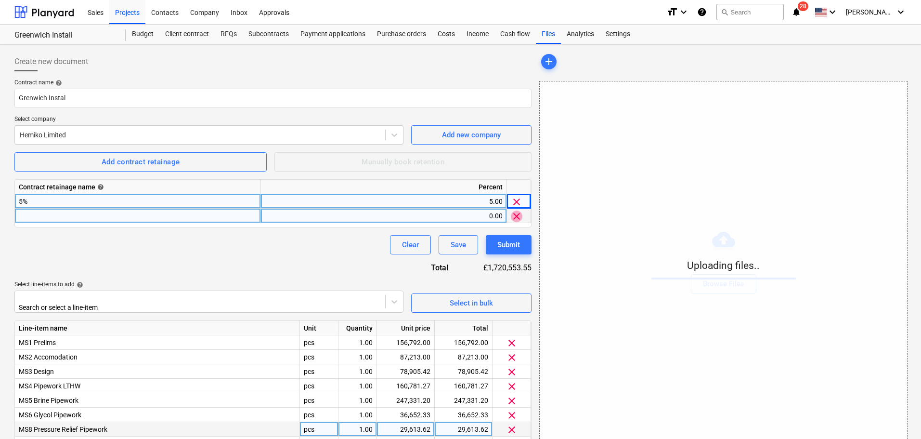
click at [518, 217] on span "clear" at bounding box center [517, 216] width 12 height 12
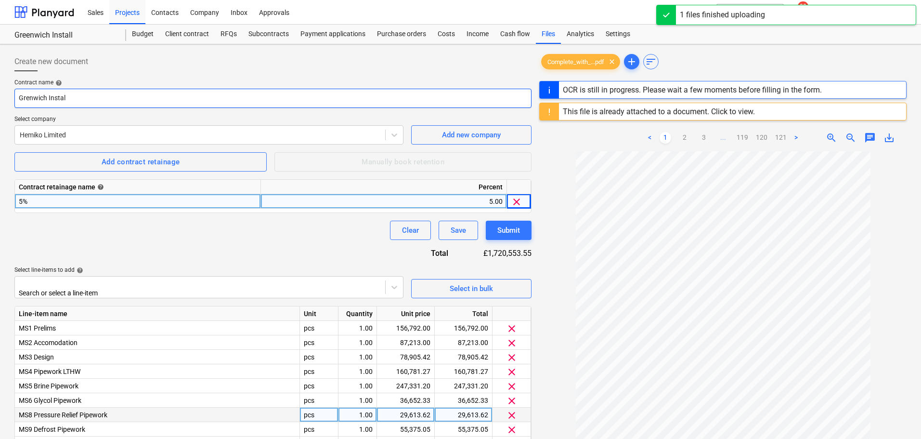
click at [30, 100] on input "Grenwich Instal" at bounding box center [272, 98] width 517 height 19
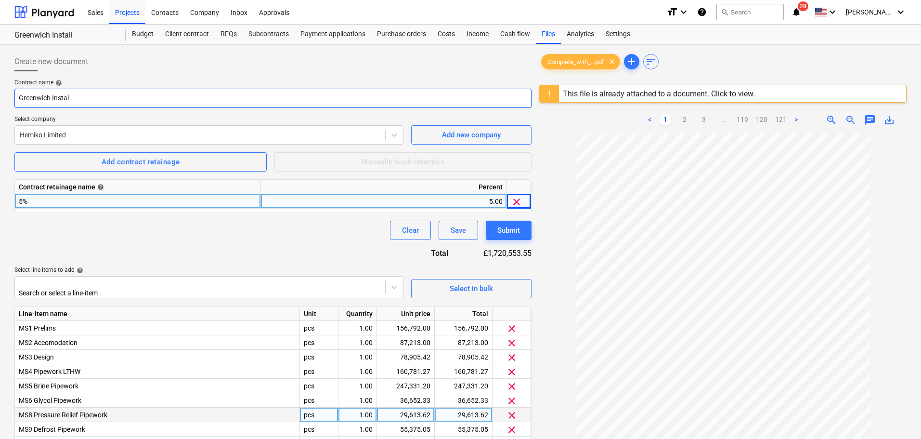
click at [115, 97] on input "Greenwich Instal" at bounding box center [272, 98] width 517 height 19
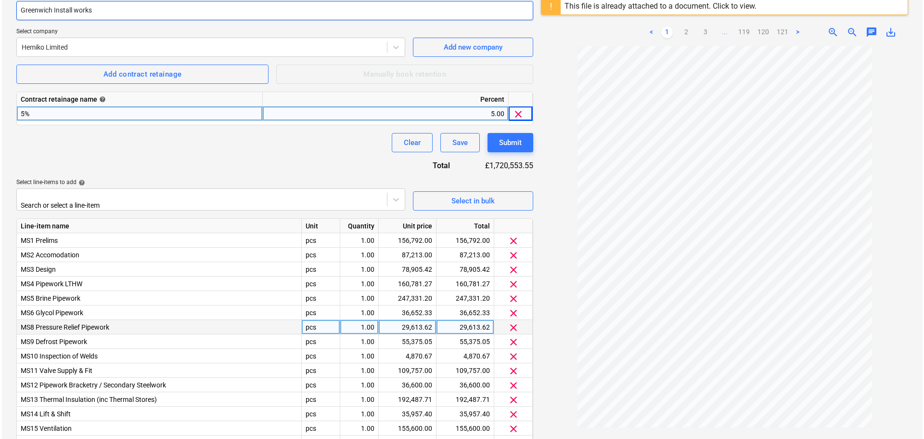
scroll to position [250, 0]
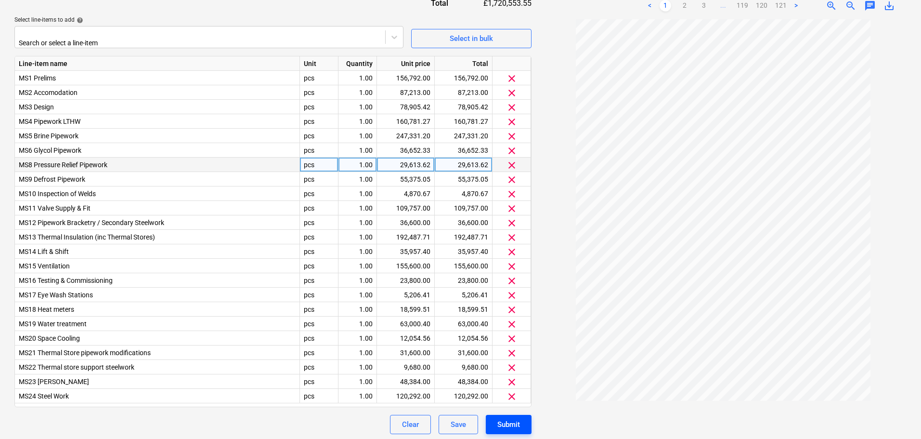
type input "Greenwich Install works"
click at [508, 418] on div "Submit" at bounding box center [508, 424] width 23 height 13
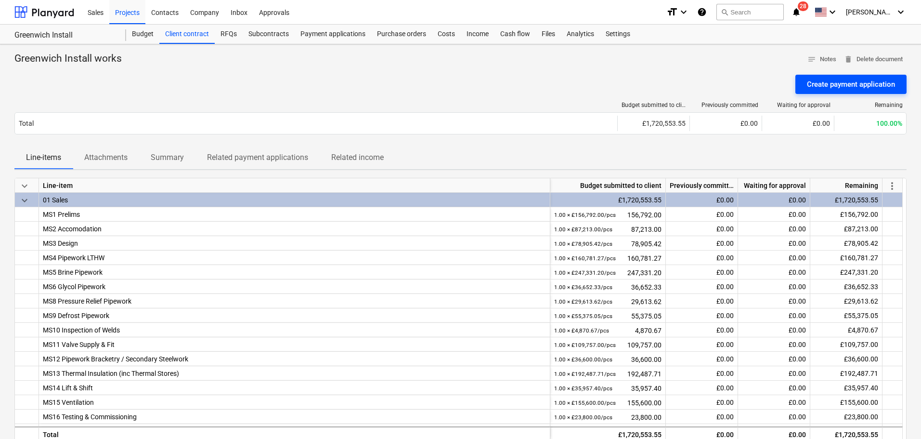
click at [858, 84] on div "Create payment application" at bounding box center [851, 84] width 88 height 13
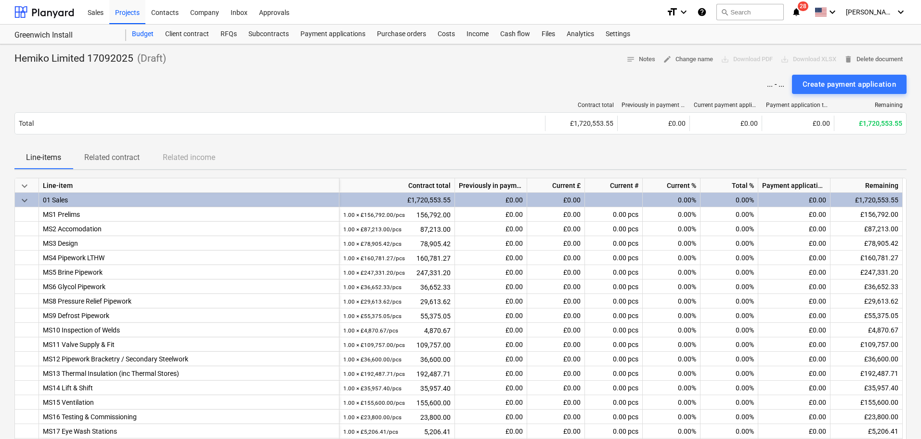
click at [142, 35] on div "Budget" at bounding box center [142, 34] width 33 height 19
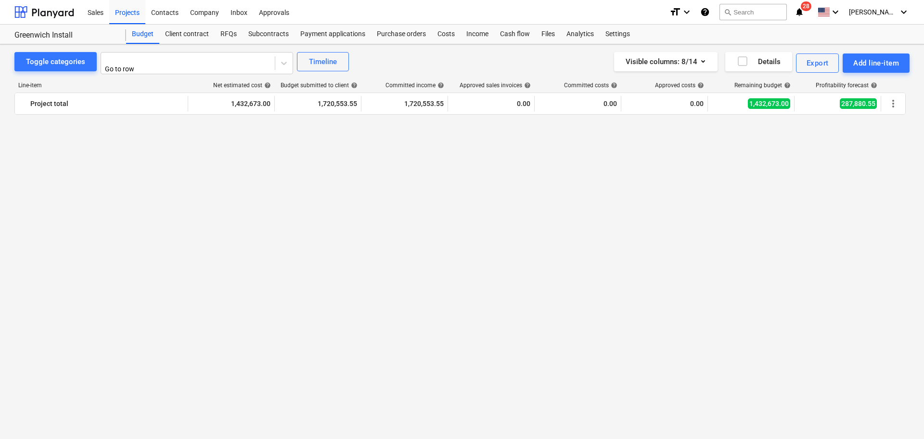
scroll to position [1035, 0]
